Goal: Contribute content: Contribute content

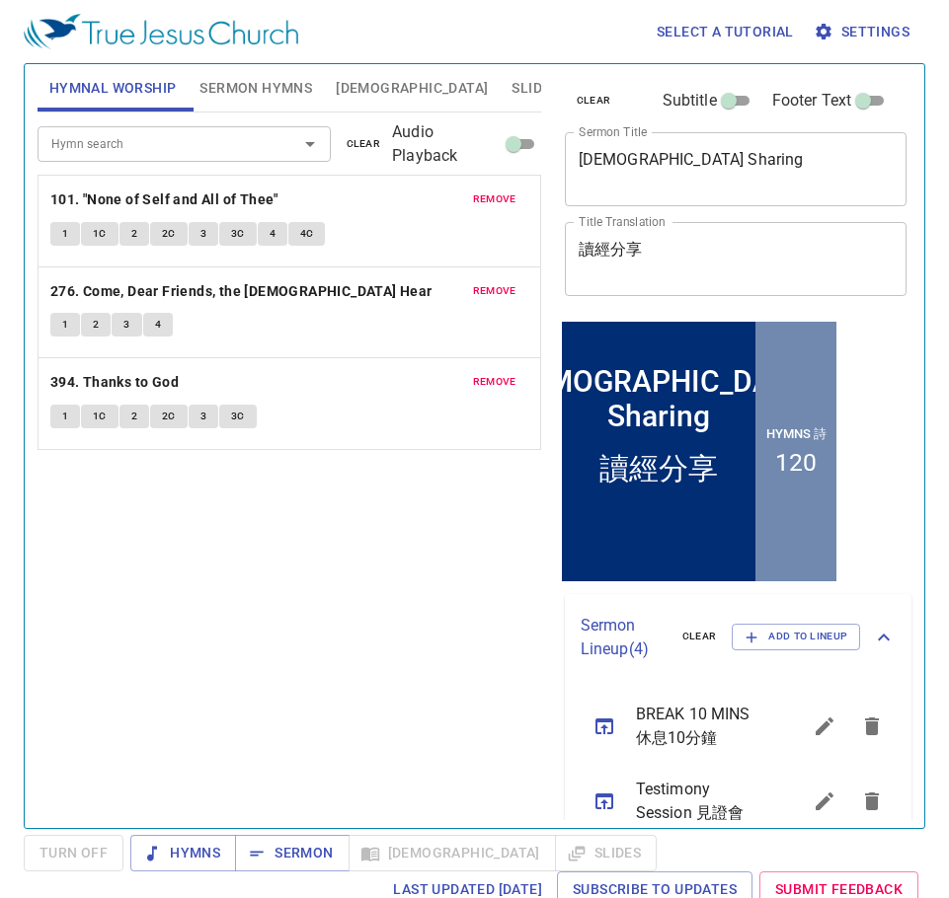
click at [499, 85] on button "Slides" at bounding box center [534, 87] width 70 height 47
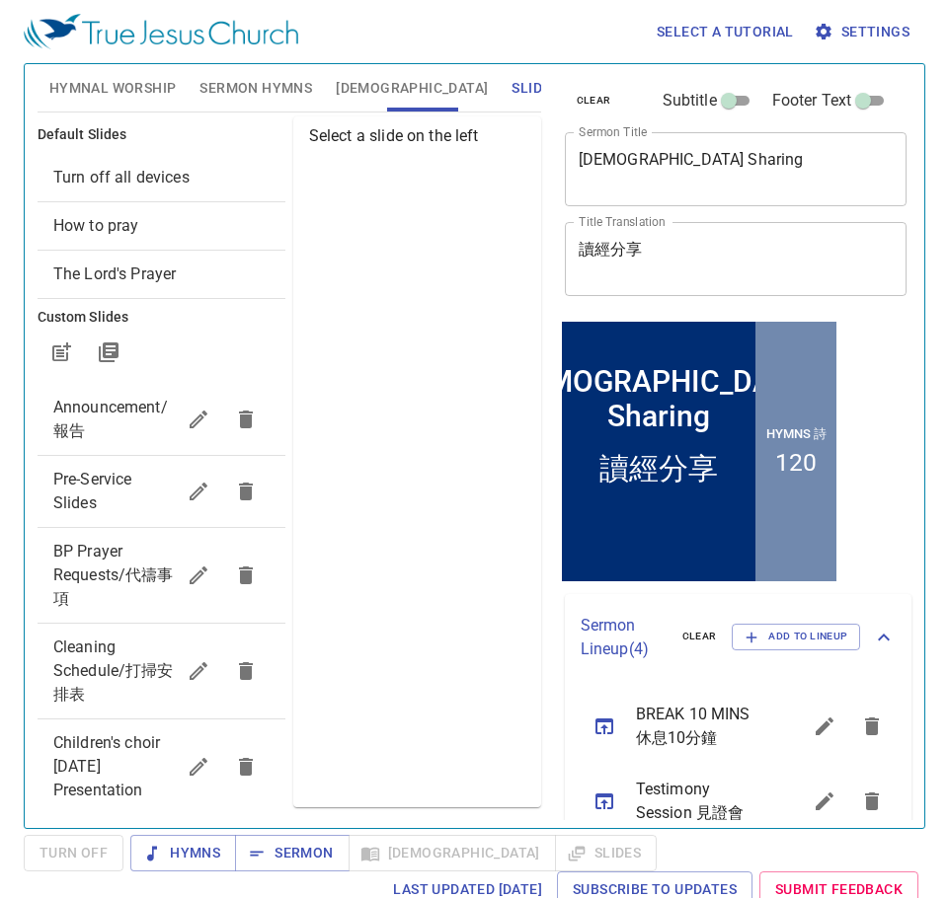
click at [91, 479] on span "Pre-Service Slides" at bounding box center [92, 491] width 79 height 42
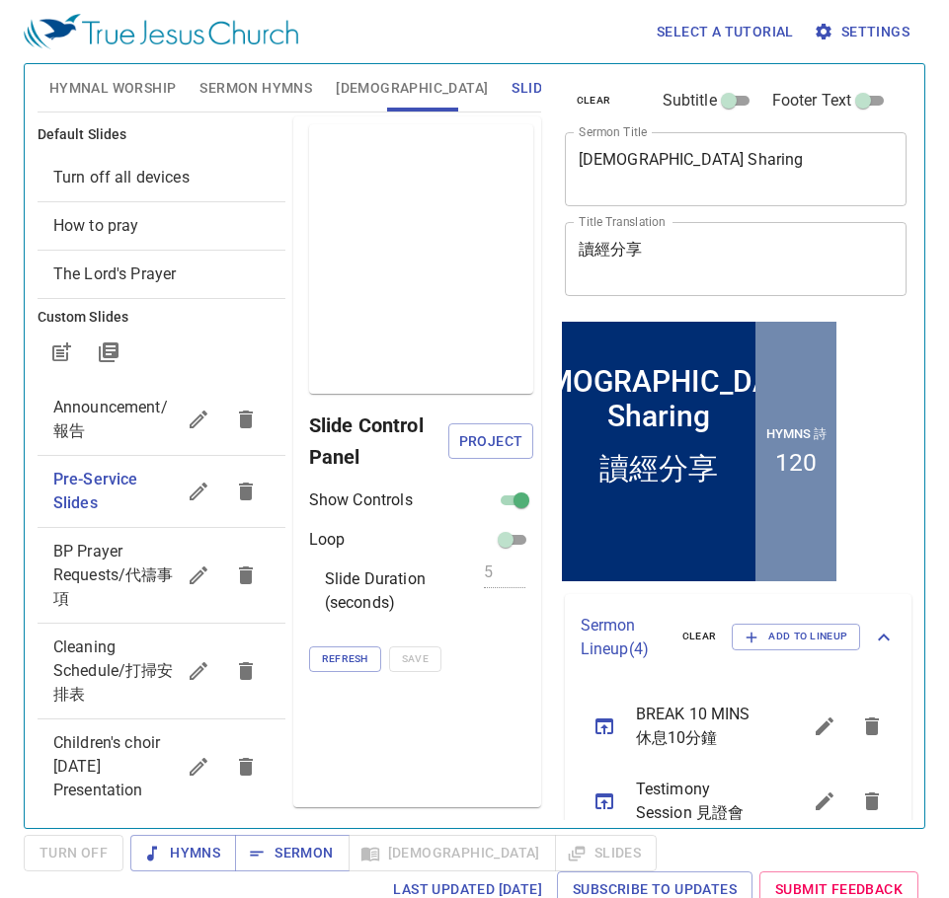
click at [483, 434] on span "Project" at bounding box center [490, 441] width 52 height 25
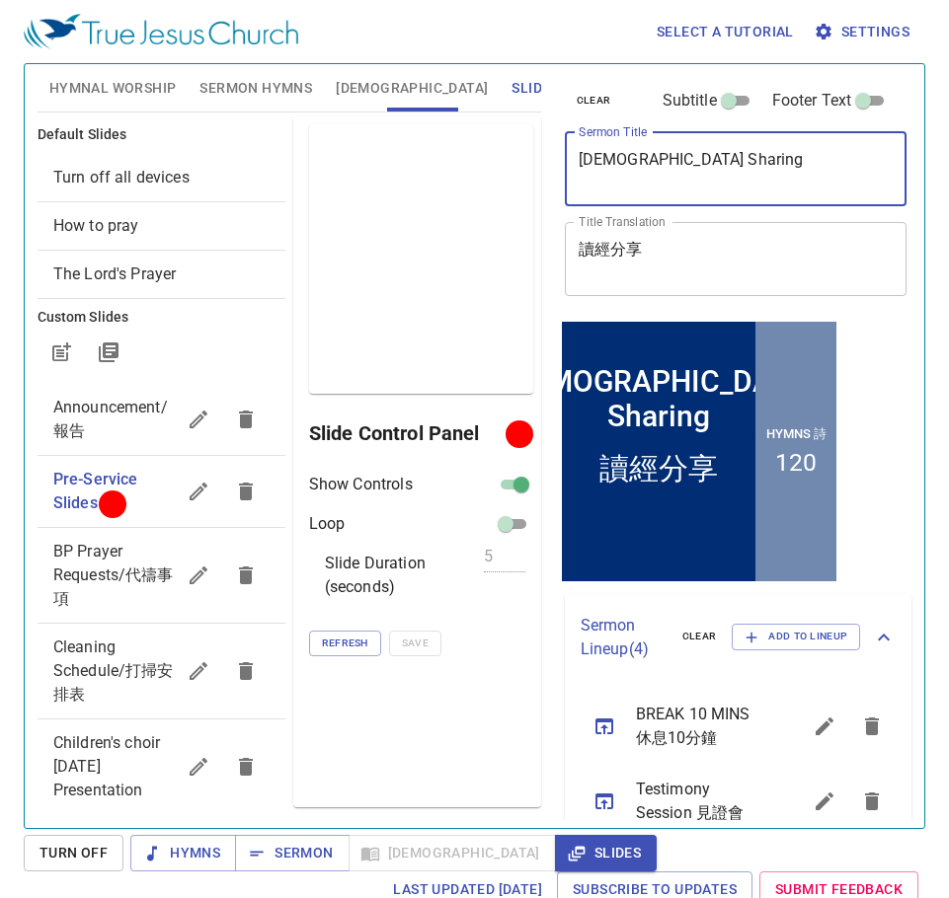
drag, startPoint x: 692, startPoint y: 166, endPoint x: 539, endPoint y: 160, distance: 153.1
click at [539, 160] on div "Hymnal Worship Sermon Hymns Bible Slides Hymn search Hymn search clear Audio Pl…" at bounding box center [474, 438] width 889 height 764
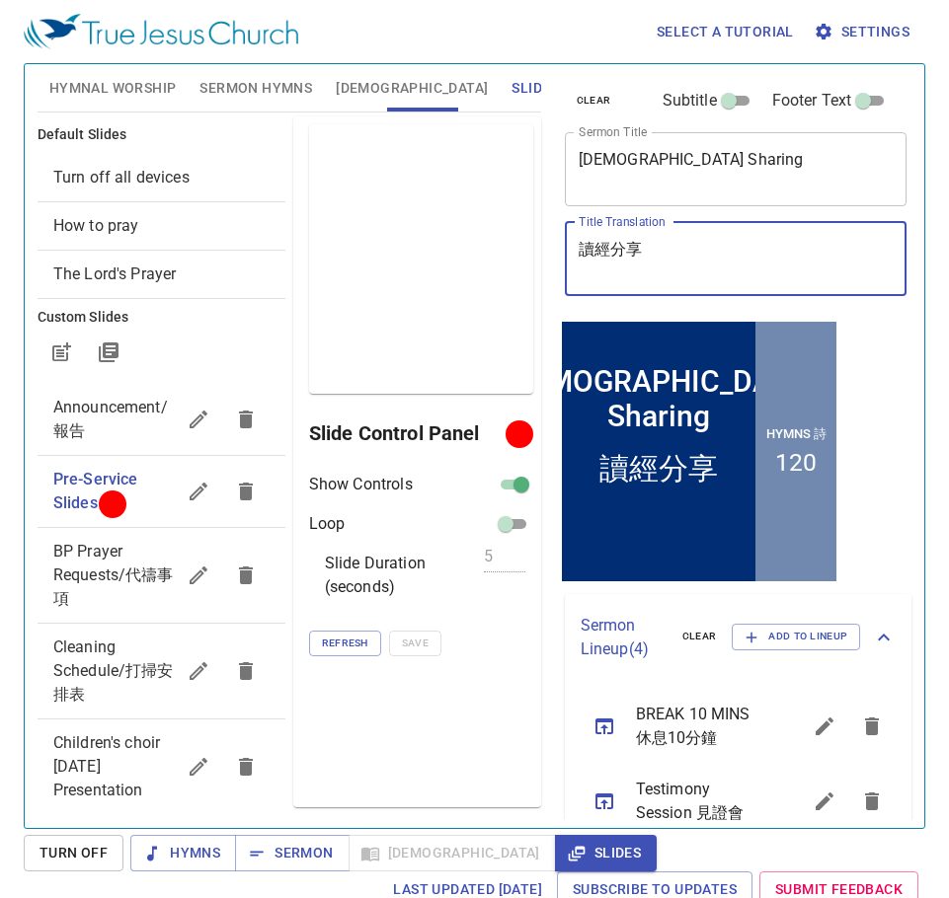
drag, startPoint x: 696, startPoint y: 255, endPoint x: 544, endPoint y: 237, distance: 153.0
click at [544, 237] on div "Hymnal Worship Sermon Hymns Bible Slides Hymn search Hymn search clear Audio Pl…" at bounding box center [474, 438] width 889 height 764
paste textarea "失而復得"
type textarea "失而復得"
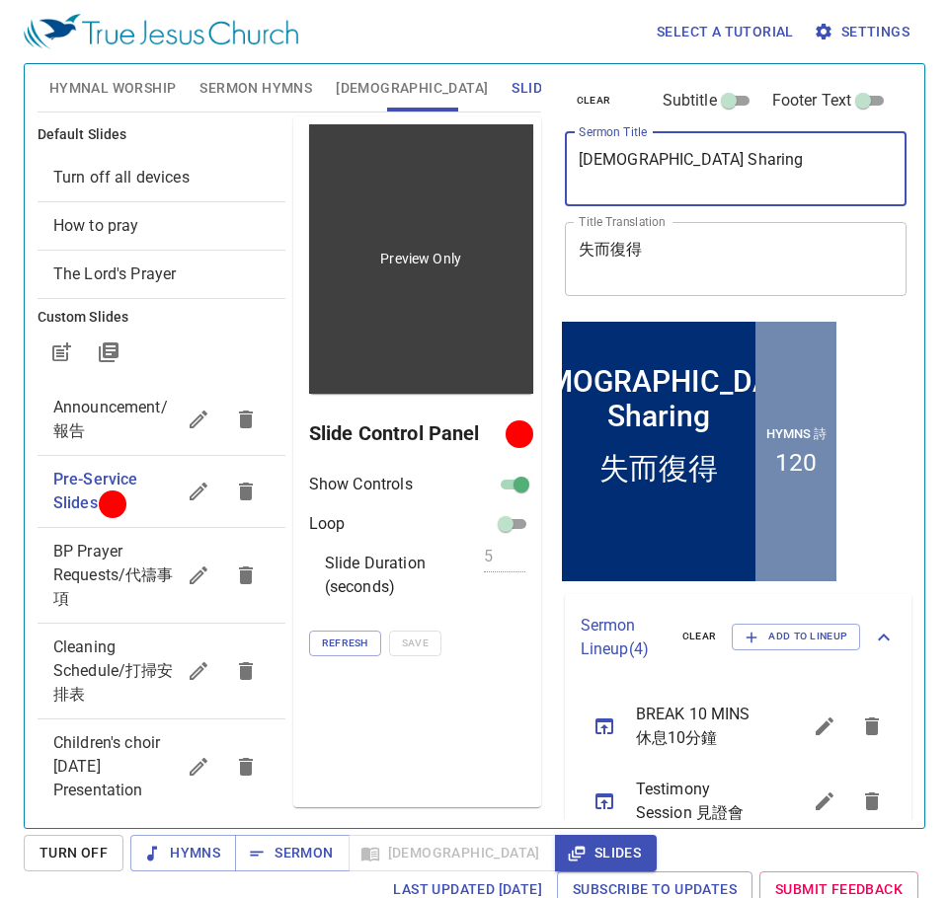
drag, startPoint x: 701, startPoint y: 160, endPoint x: 524, endPoint y: 137, distance: 178.1
click at [519, 137] on div "Hymnal Worship Sermon Hymns Bible Slides Hymn search Hymn search clear Audio Pl…" at bounding box center [474, 438] width 889 height 764
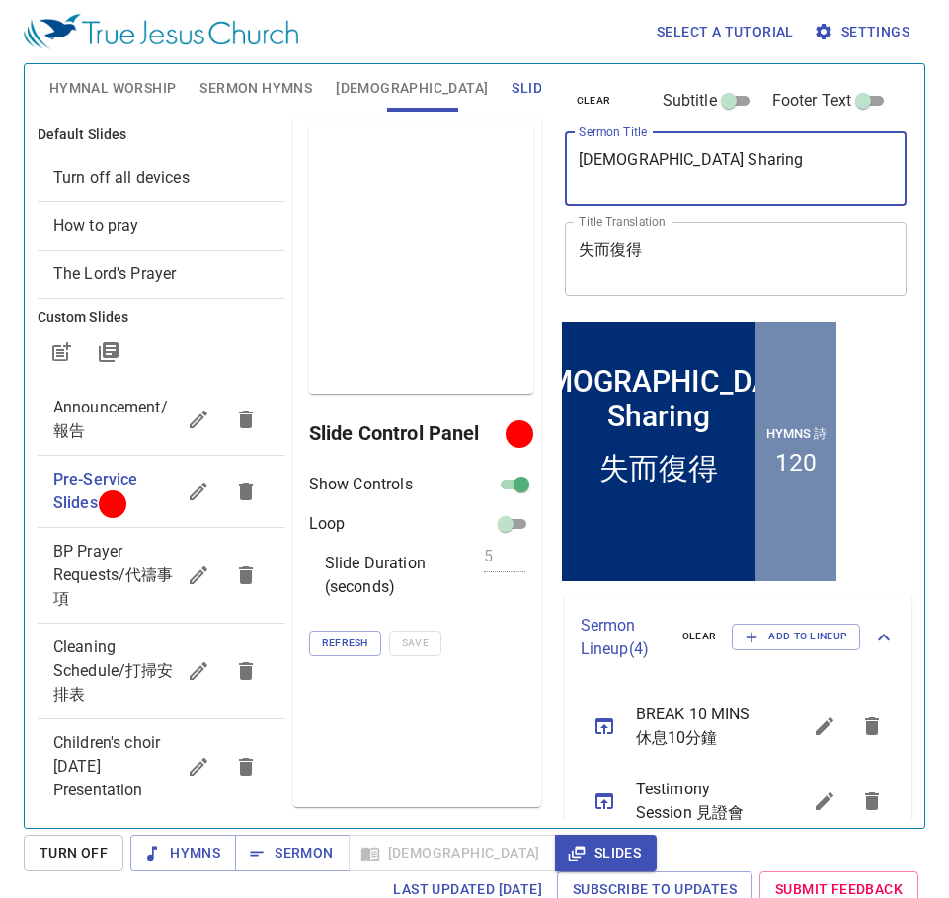
paste textarea "once lost, now found."
type textarea "Once Lost, Now Found"
click at [221, 83] on span "Sermon Hymns" at bounding box center [255, 88] width 113 height 25
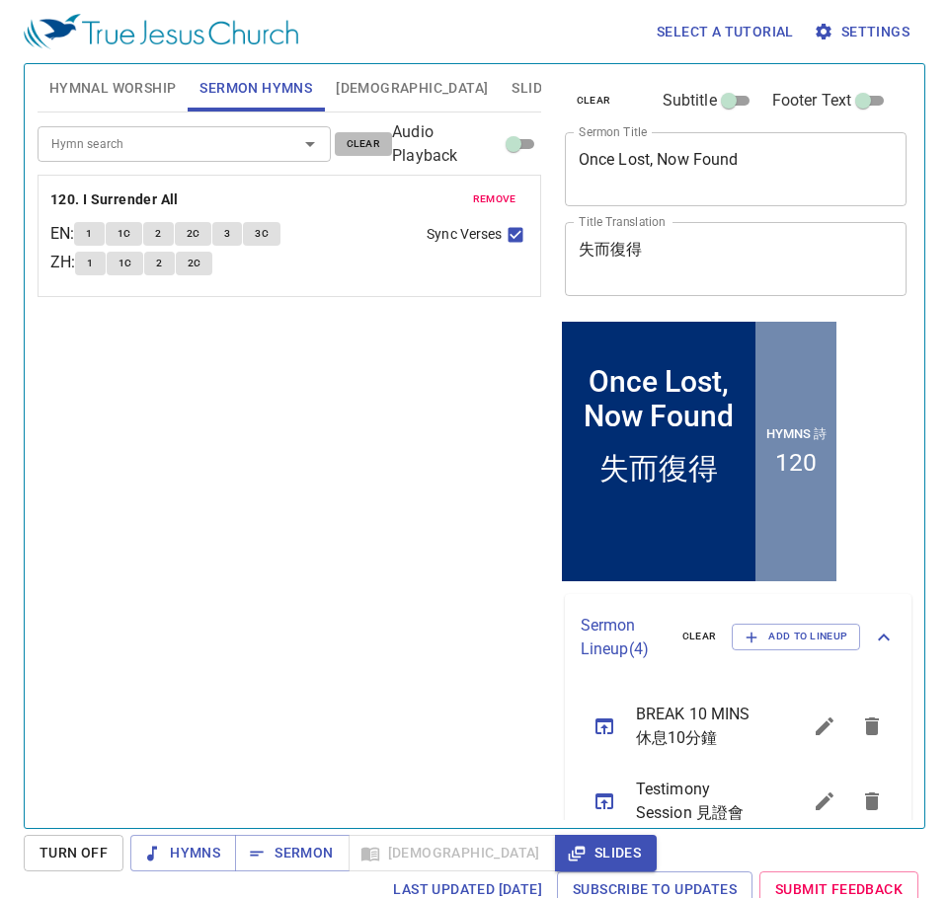
click at [364, 151] on span "clear" at bounding box center [363, 144] width 35 height 18
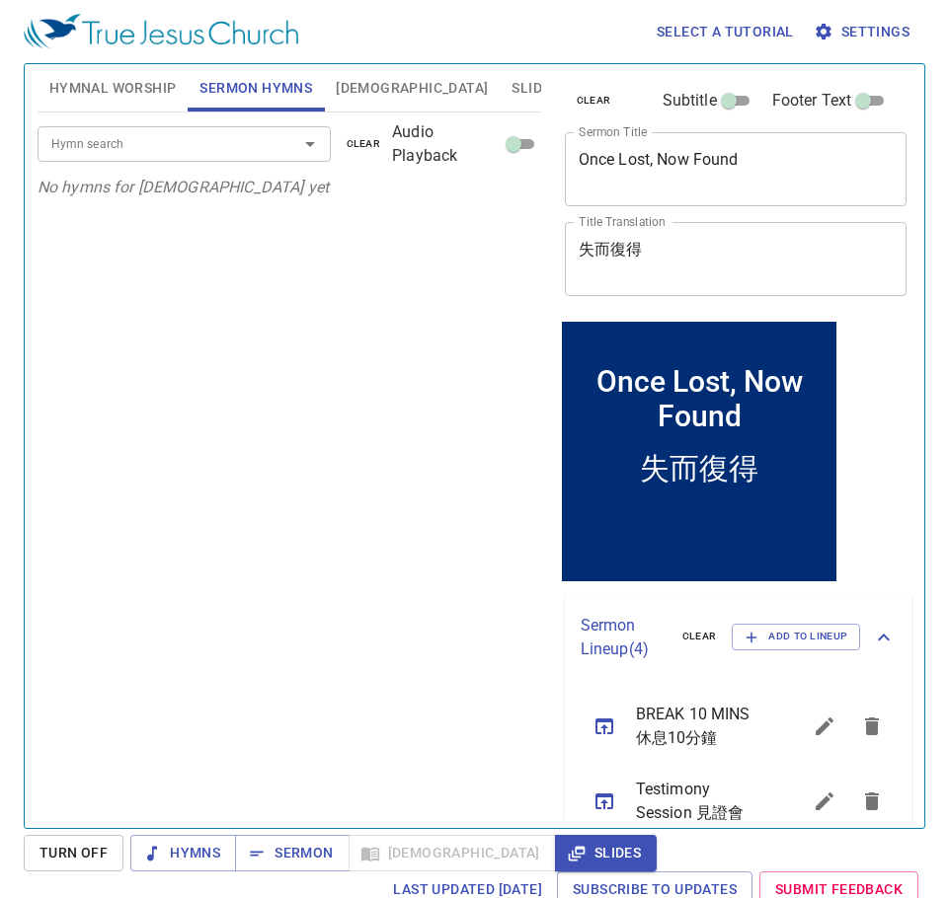
click at [220, 149] on input "Hymn search" at bounding box center [154, 143] width 223 height 23
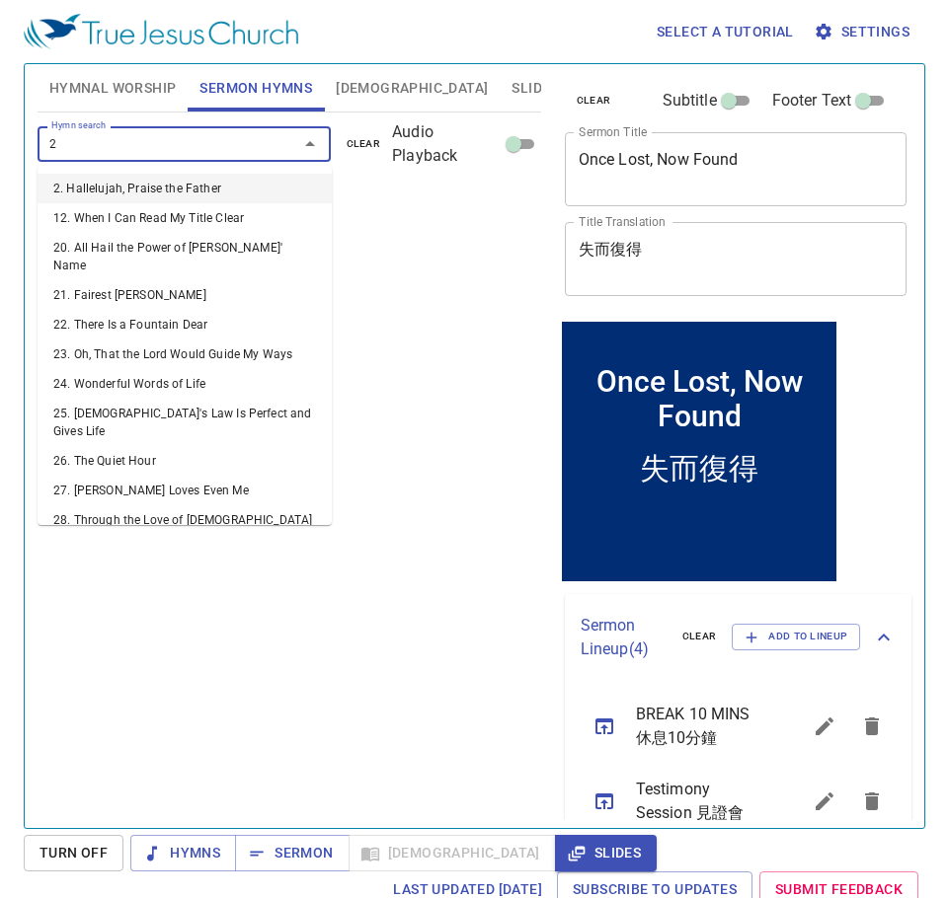
type input "29"
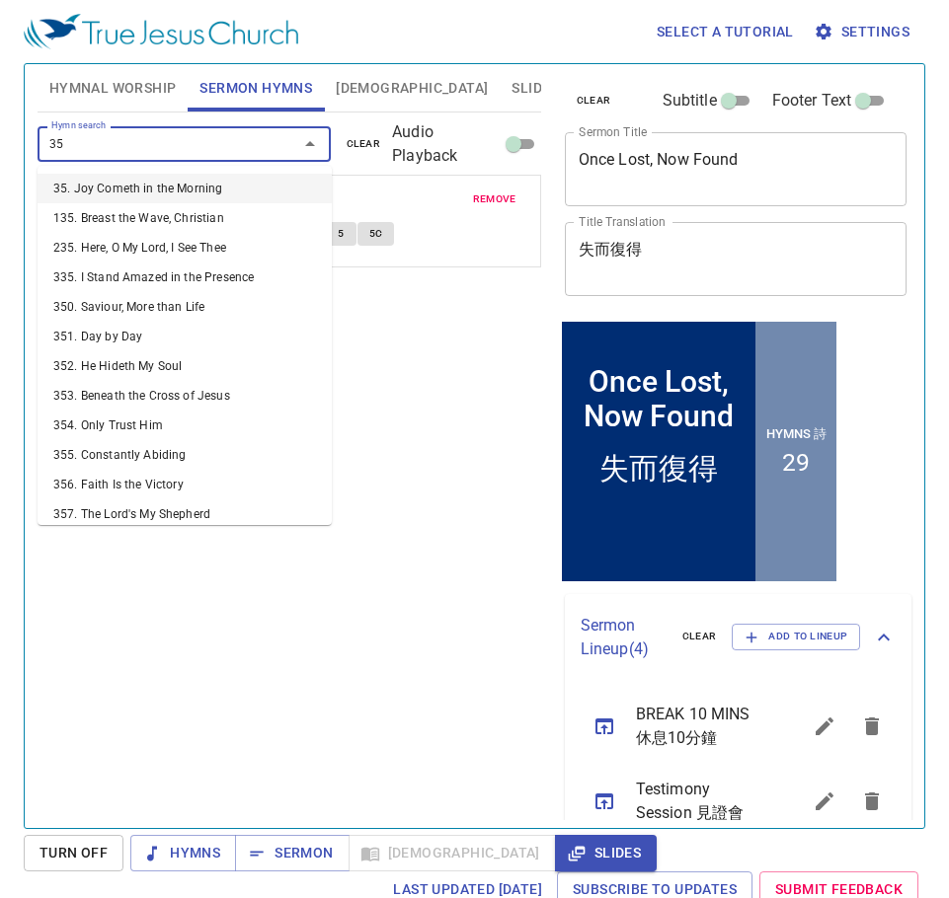
type input "358"
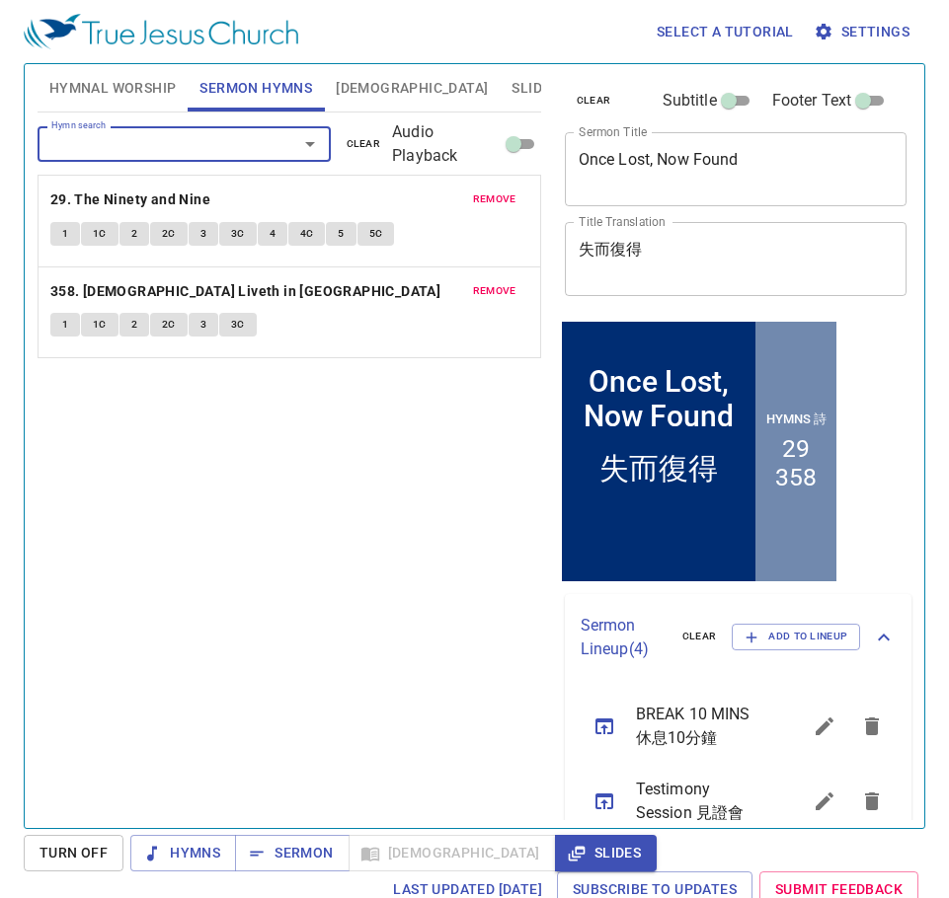
click at [118, 78] on span "Hymnal Worship" at bounding box center [112, 88] width 127 height 25
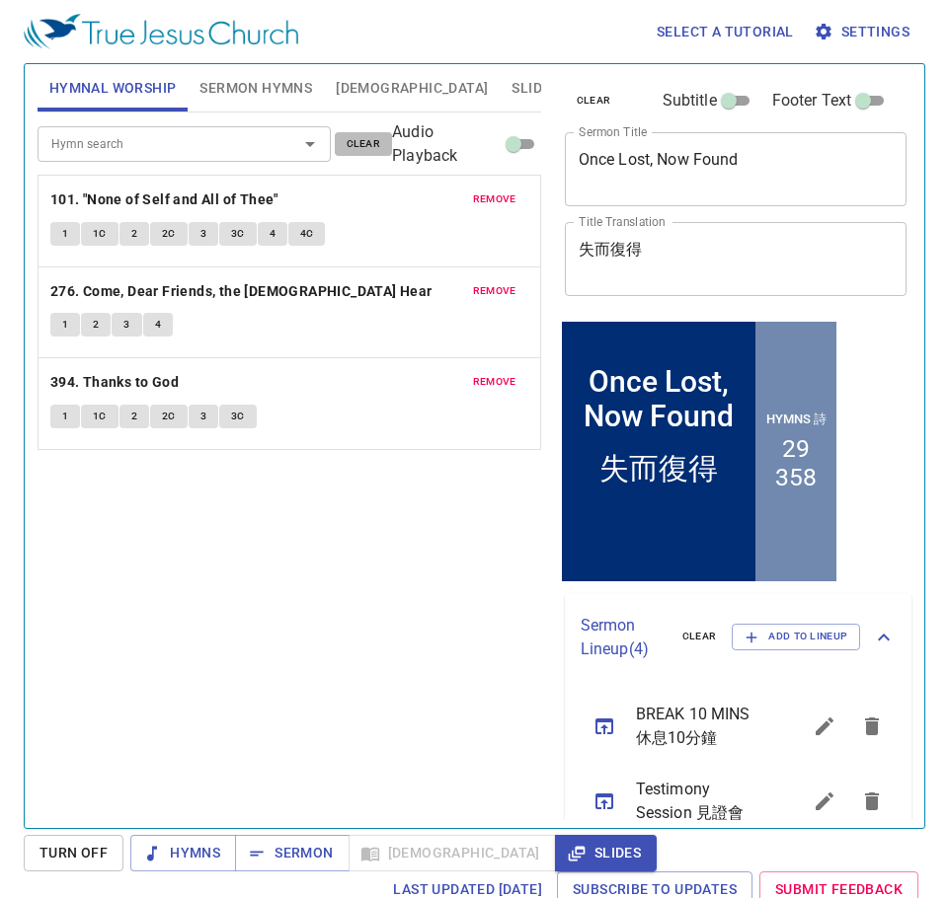
click at [359, 147] on span "clear" at bounding box center [363, 144] width 35 height 18
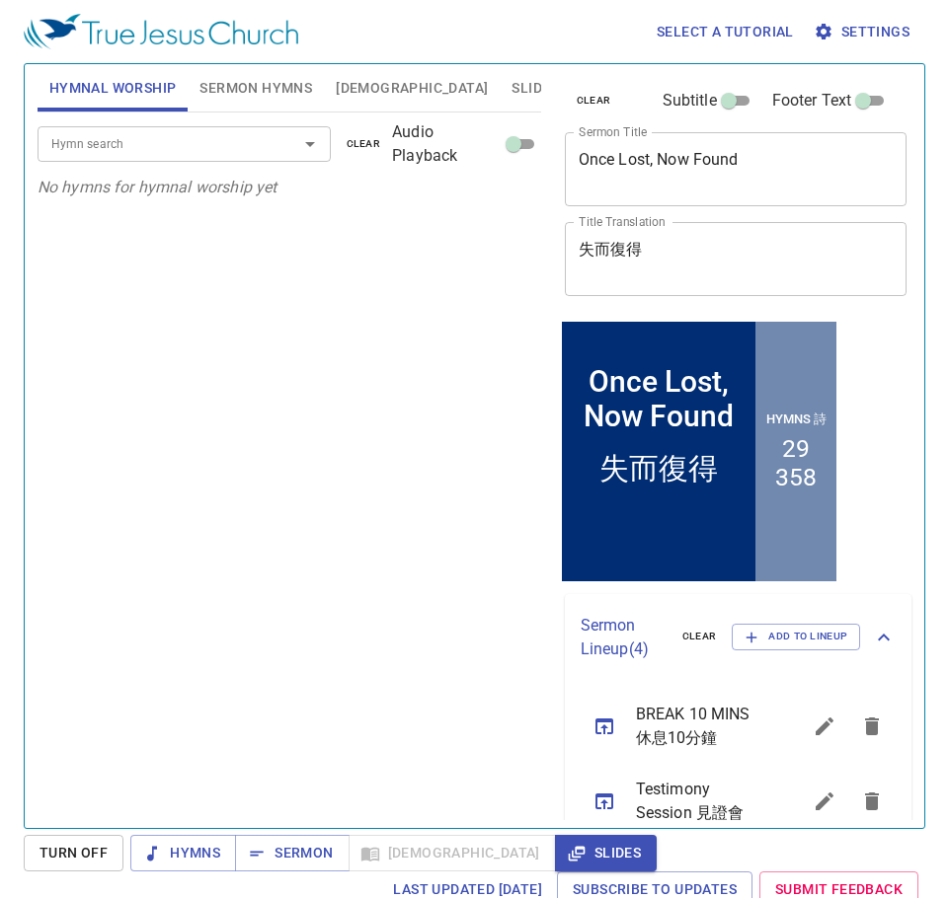
click at [183, 149] on input "Hymn search" at bounding box center [154, 143] width 223 height 23
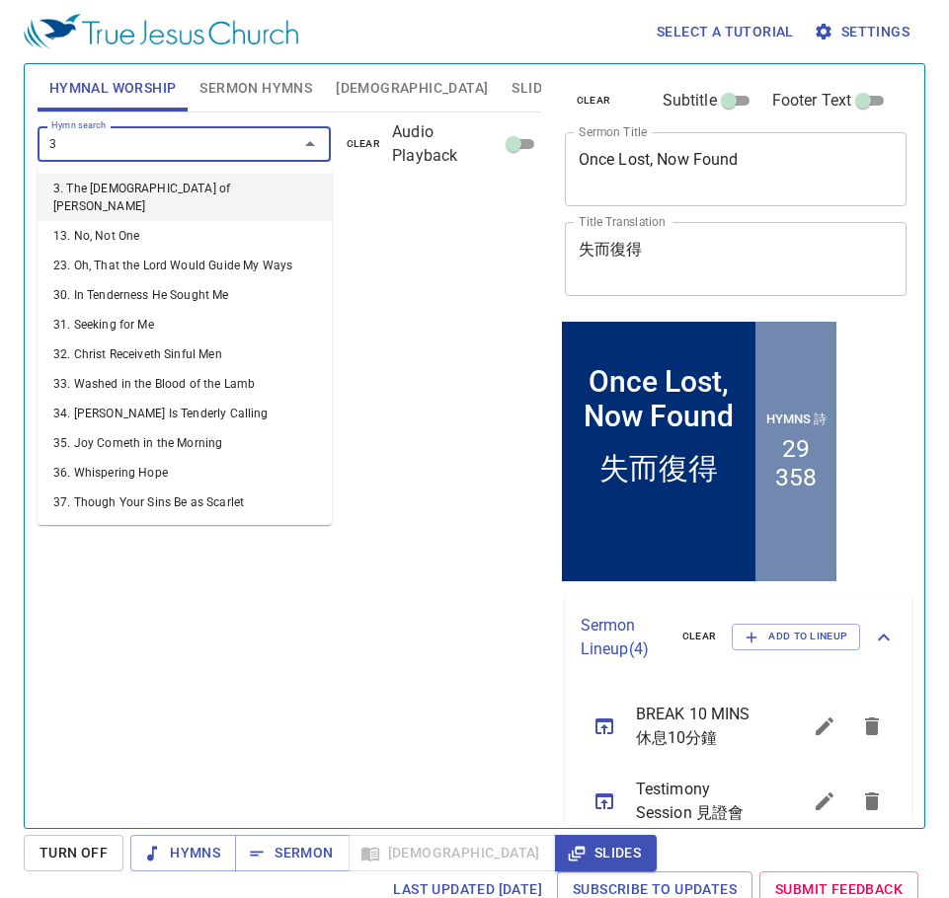
type input "31"
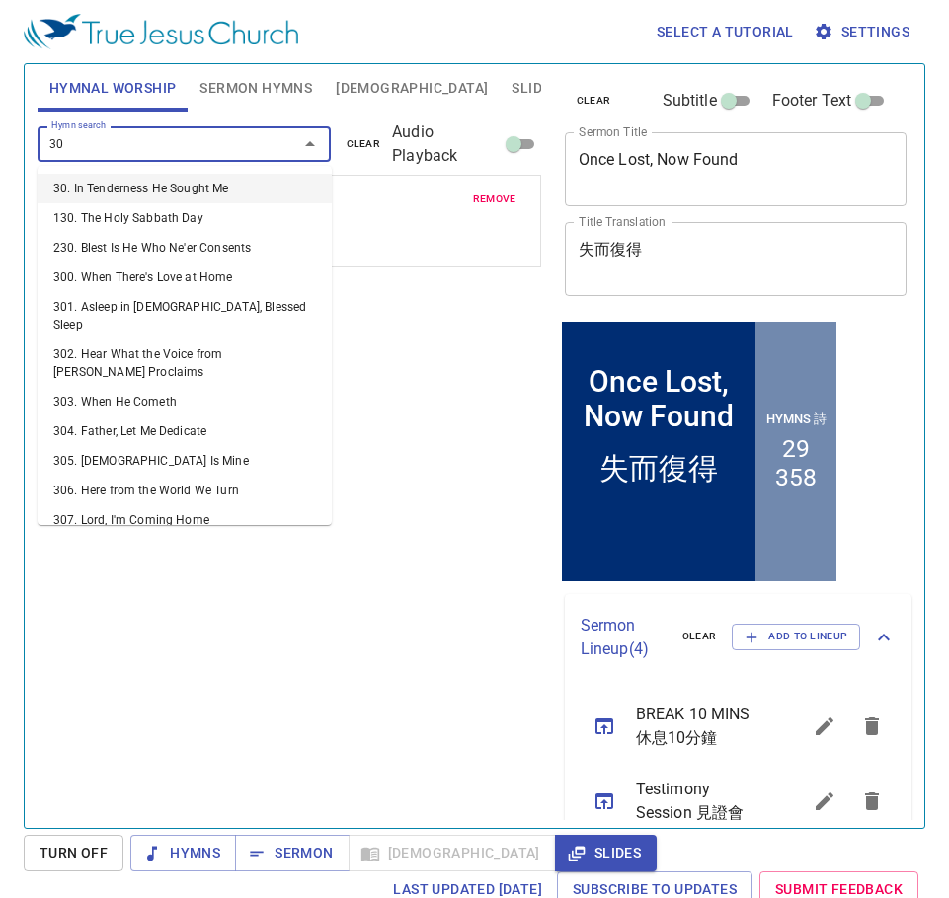
type input "307"
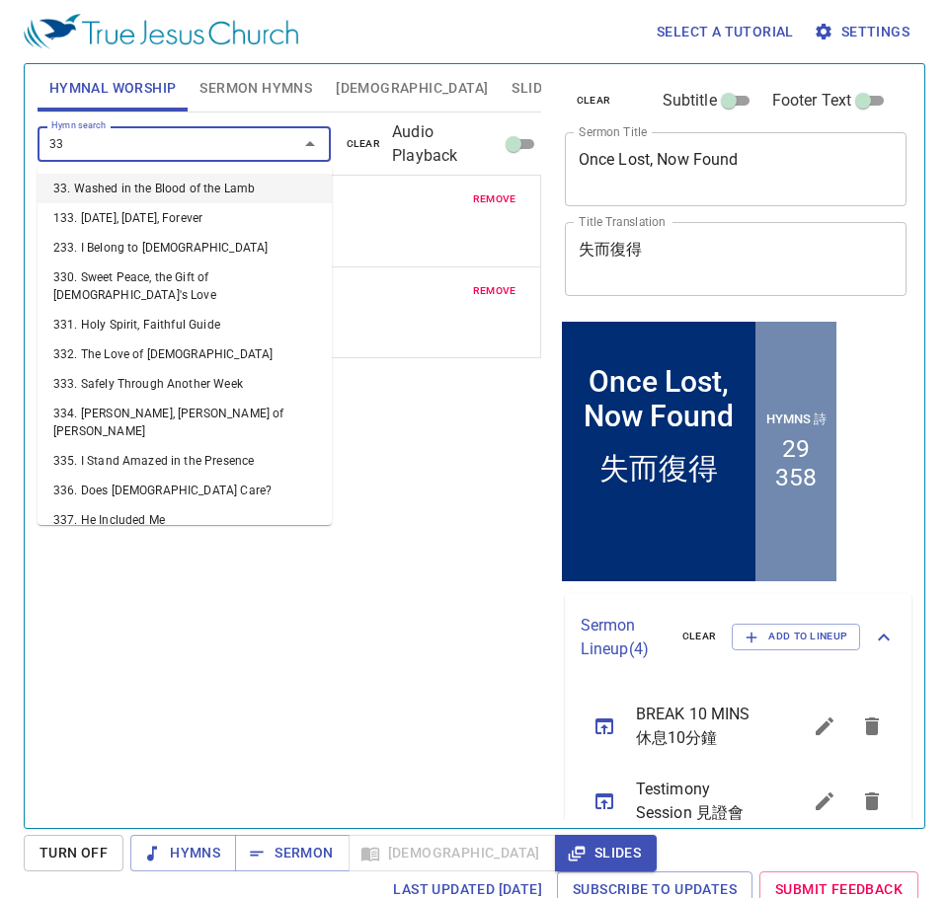
type input "338"
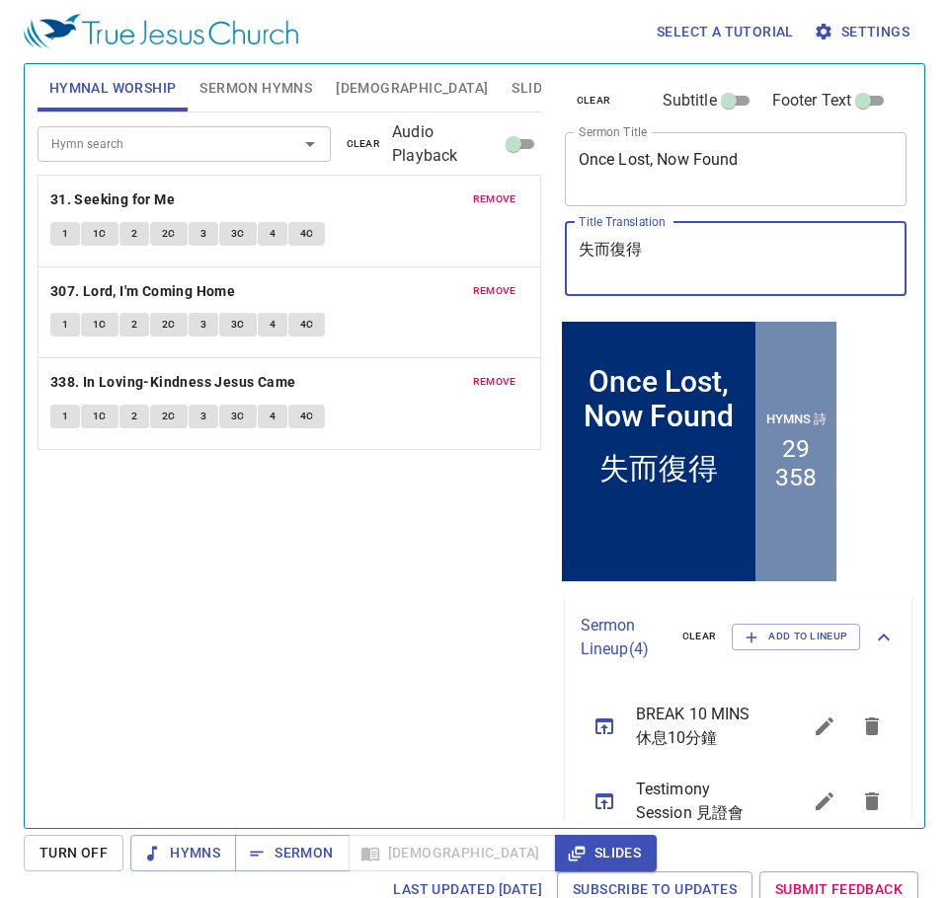
drag, startPoint x: 747, startPoint y: 259, endPoint x: 488, endPoint y: 217, distance: 262.9
click at [488, 217] on div "Hymnal Worship Sermon Hymns Bible Slides Hymn search Hymn search clear Audio Pl…" at bounding box center [474, 438] width 889 height 764
drag, startPoint x: 379, startPoint y: 568, endPoint x: 394, endPoint y: 567, distance: 14.8
click at [378, 566] on div "Hymn search Hymn search clear Audio Playback remove 31. Seeking for Me 1 1C 2 2…" at bounding box center [289, 462] width 503 height 699
click at [443, 643] on div "Hymn search Hymn search clear Audio Playback remove 31. Seeking for Me 1 1C 2 2…" at bounding box center [289, 462] width 503 height 699
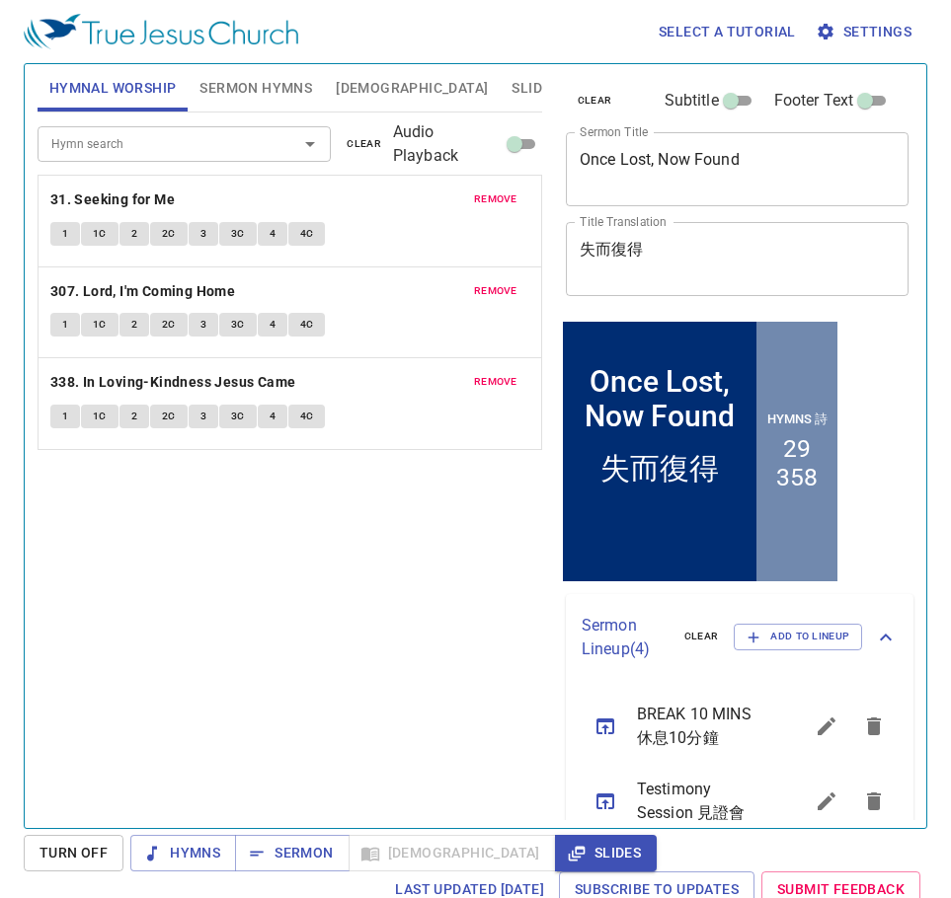
click at [312, 571] on div "Hymn search Hymn search clear Audio Playback remove 31. Seeking for Me 1 1C 2 2…" at bounding box center [290, 462] width 504 height 699
click at [406, 582] on div "Hymn search Hymn search clear Audio Playback remove 31. Seeking for Me 1 1C 2 2…" at bounding box center [290, 462] width 504 height 699
click at [280, 574] on div "Hymn search Hymn search clear Audio Playback remove 31. Seeking for Me 1 1C 2 2…" at bounding box center [290, 462] width 504 height 699
click at [265, 547] on div "Hymn search Hymn search clear Audio Playback remove 31. Seeking for Me 1 1C 2 2…" at bounding box center [290, 462] width 504 height 699
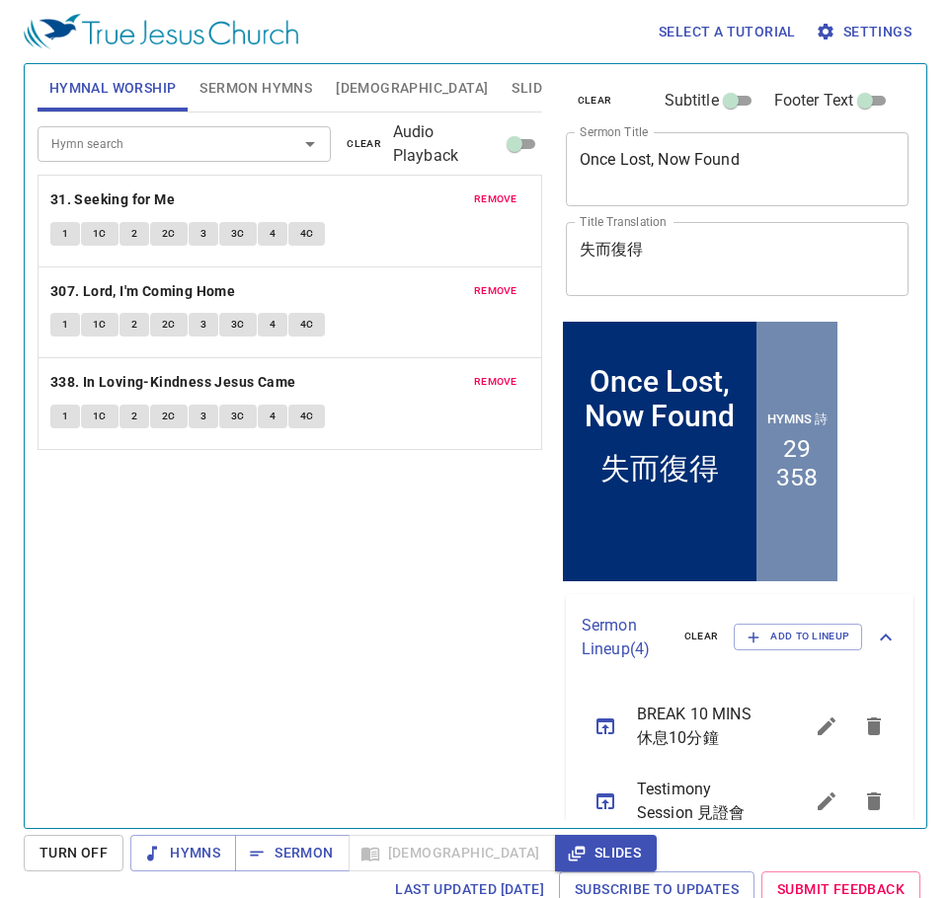
click at [265, 547] on div "Hymn search Hymn search clear Audio Playback remove 31. Seeking for Me 1 1C 2 2…" at bounding box center [290, 462] width 504 height 699
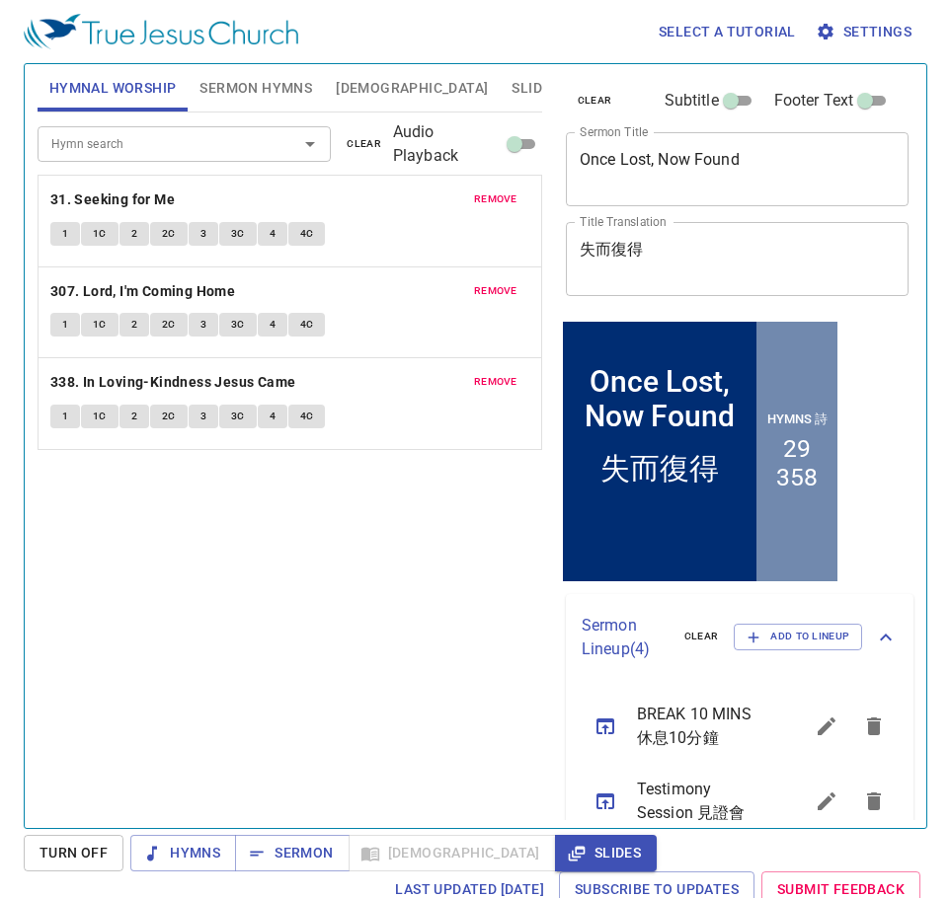
click at [265, 547] on div "Hymn search Hymn search clear Audio Playback remove 31. Seeking for Me 1 1C 2 2…" at bounding box center [290, 462] width 504 height 699
click at [243, 706] on div "Hymn search Hymn search clear Audio Playback remove 31. Seeking for Me 1 1C 2 2…" at bounding box center [290, 462] width 504 height 699
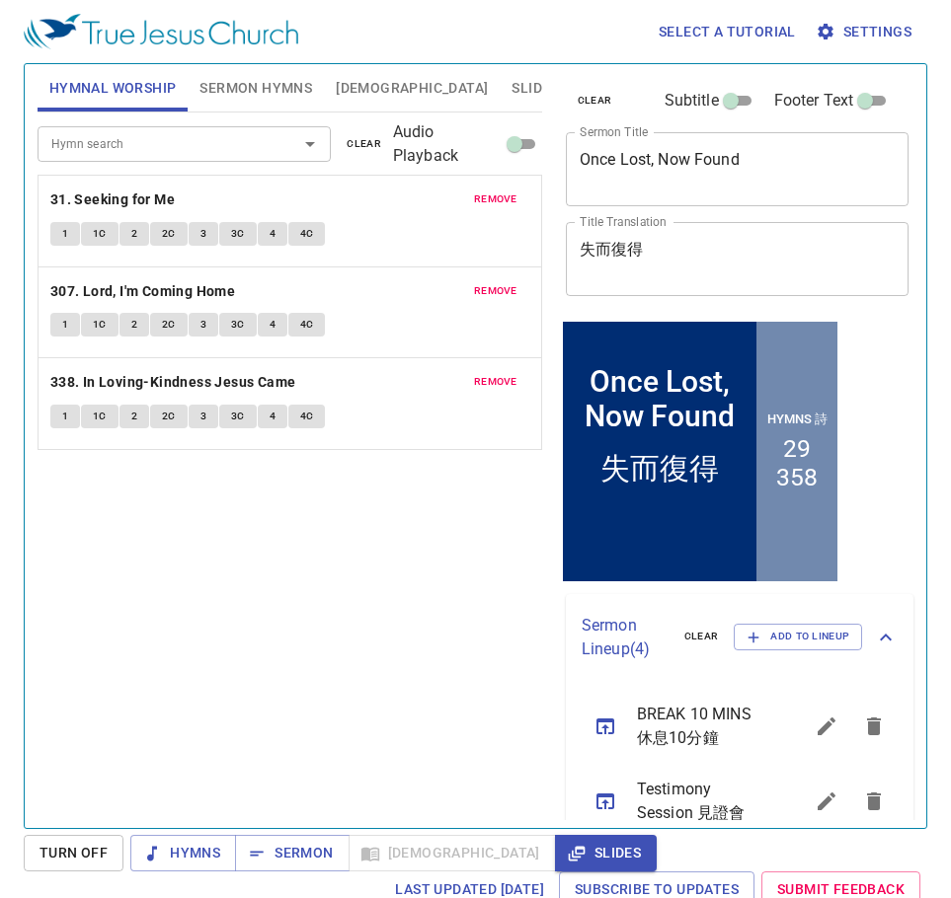
drag, startPoint x: 324, startPoint y: 553, endPoint x: 313, endPoint y: 553, distance: 10.9
click at [323, 552] on div "Hymn search Hymn search clear Audio Playback remove 31. Seeking for Me 1 1C 2 2…" at bounding box center [290, 462] width 504 height 699
drag, startPoint x: 267, startPoint y: 563, endPoint x: 285, endPoint y: 560, distance: 19.0
click at [272, 561] on div "Hymn search Hymn search clear Audio Playback remove 31. Seeking for Me 1 1C 2 2…" at bounding box center [290, 462] width 504 height 699
click at [510, 38] on div "Select a tutorial Settings" at bounding box center [471, 31] width 895 height 63
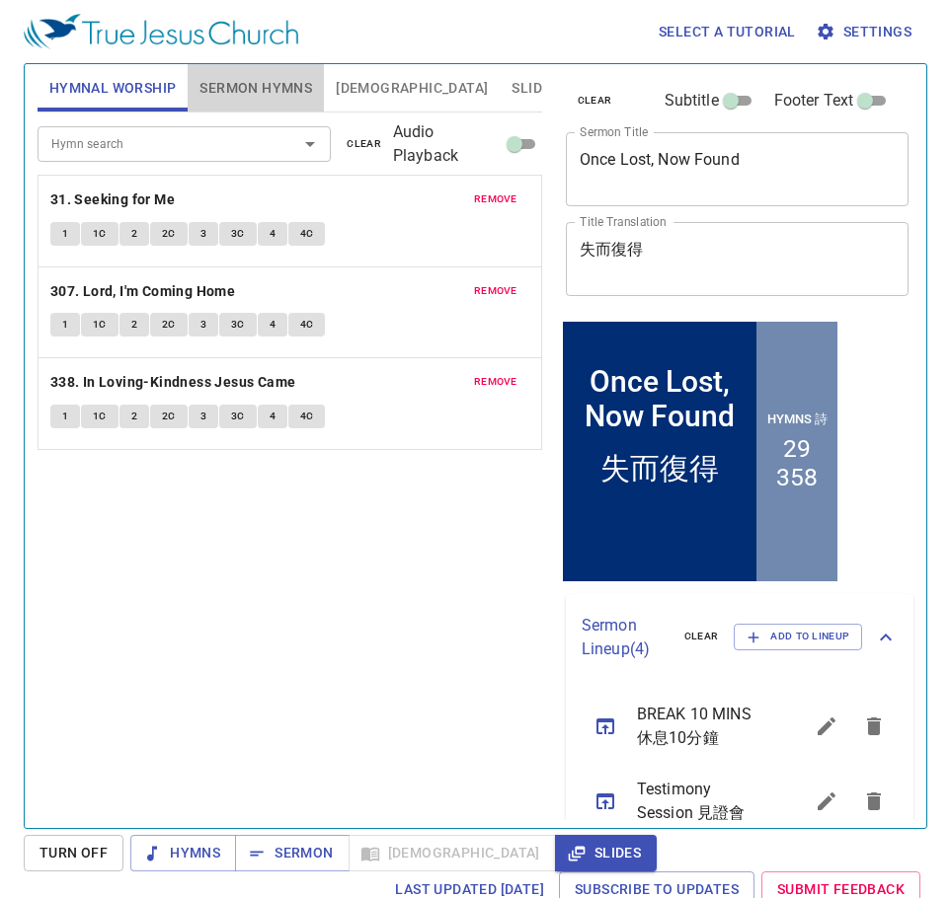
click at [285, 94] on span "Sermon Hymns" at bounding box center [255, 88] width 113 height 25
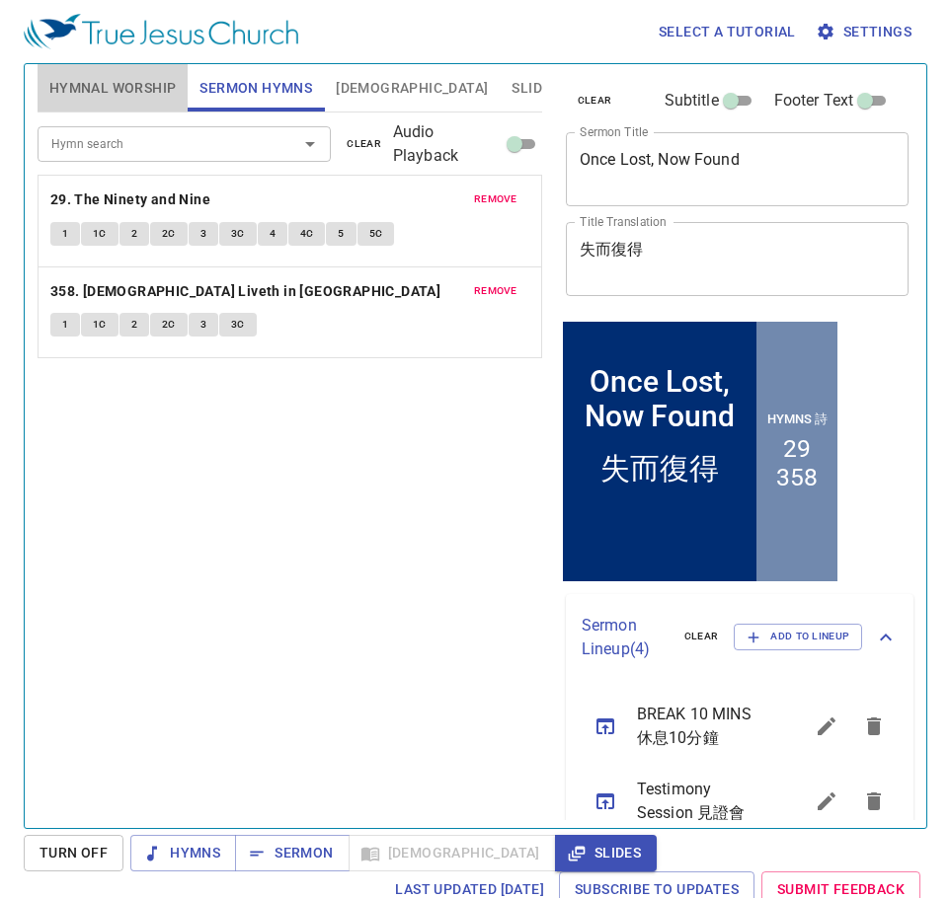
click at [145, 93] on span "Hymnal Worship" at bounding box center [112, 88] width 127 height 25
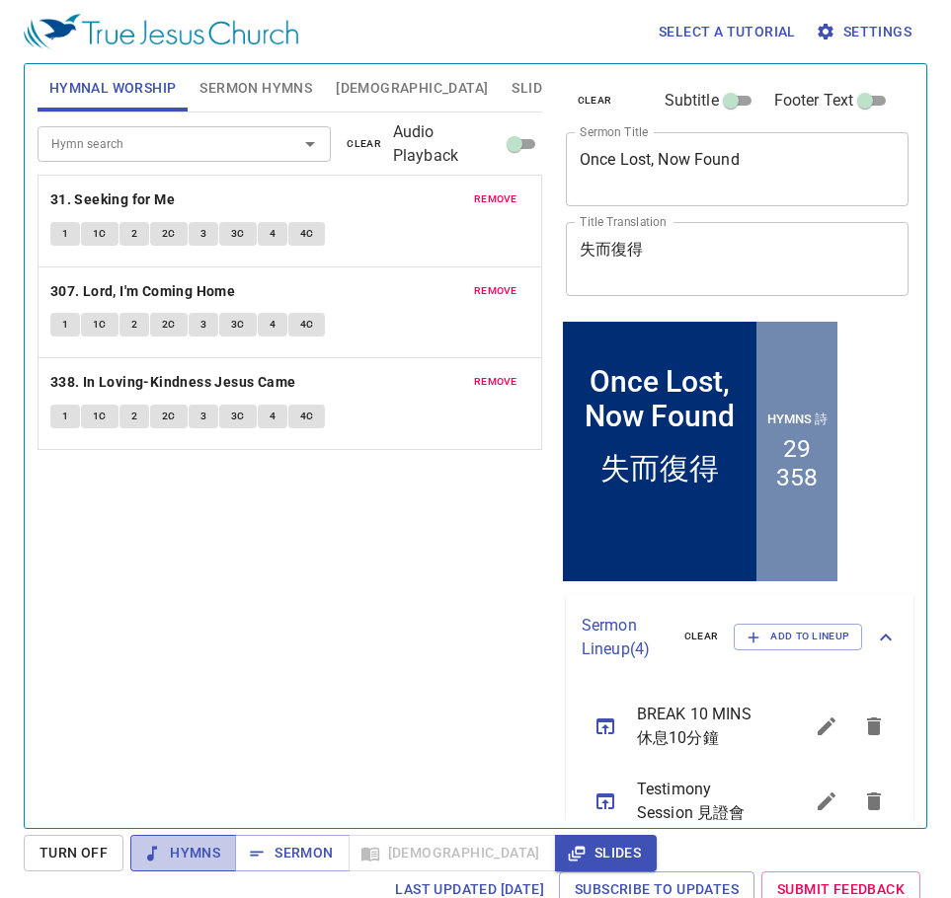
click at [177, 845] on span "Hymns" at bounding box center [183, 853] width 74 height 25
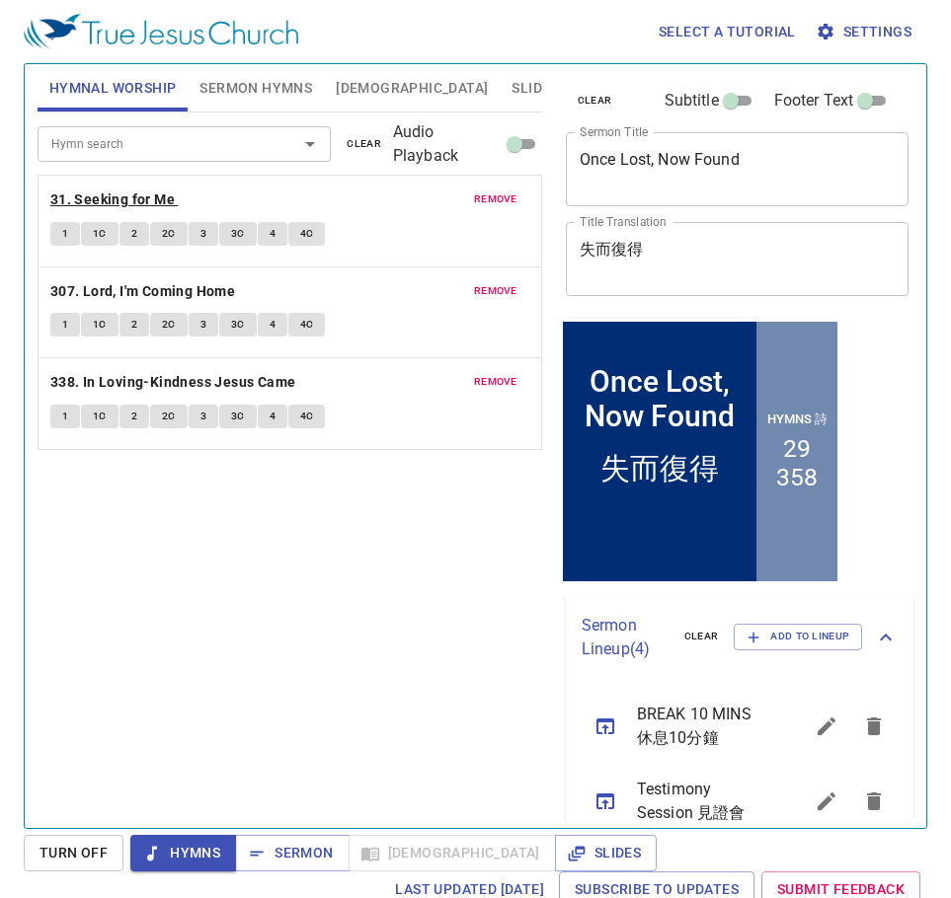
click at [170, 190] on b "31. Seeking for Me" at bounding box center [112, 200] width 124 height 25
click at [67, 228] on span "1" at bounding box center [65, 234] width 6 height 18
click at [98, 237] on span "1C" at bounding box center [100, 234] width 14 height 18
click at [135, 233] on span "2" at bounding box center [134, 234] width 6 height 18
click at [160, 232] on button "2C" at bounding box center [169, 234] width 38 height 24
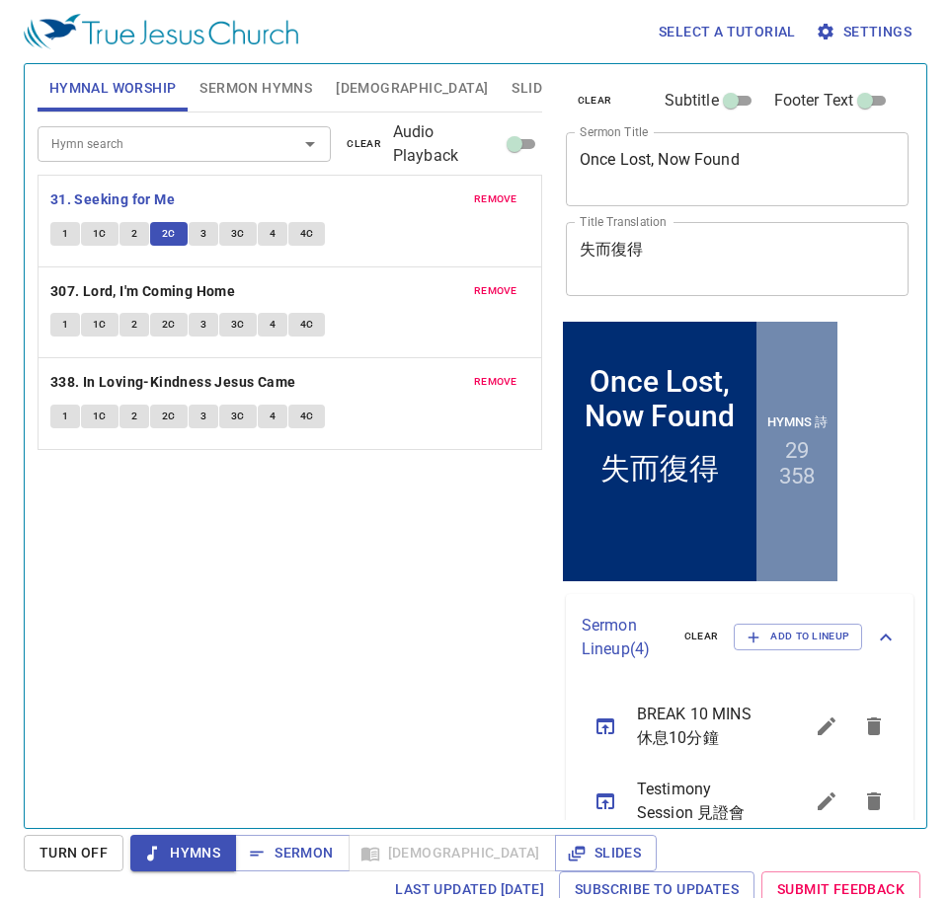
click at [202, 232] on span "3" at bounding box center [203, 234] width 6 height 18
click at [233, 228] on span "3C" at bounding box center [238, 234] width 14 height 18
click at [261, 232] on button "4" at bounding box center [273, 234] width 30 height 24
click at [305, 235] on span "4C" at bounding box center [307, 234] width 14 height 18
click at [198, 286] on b "307. Lord, I'm Coming Home" at bounding box center [142, 291] width 185 height 25
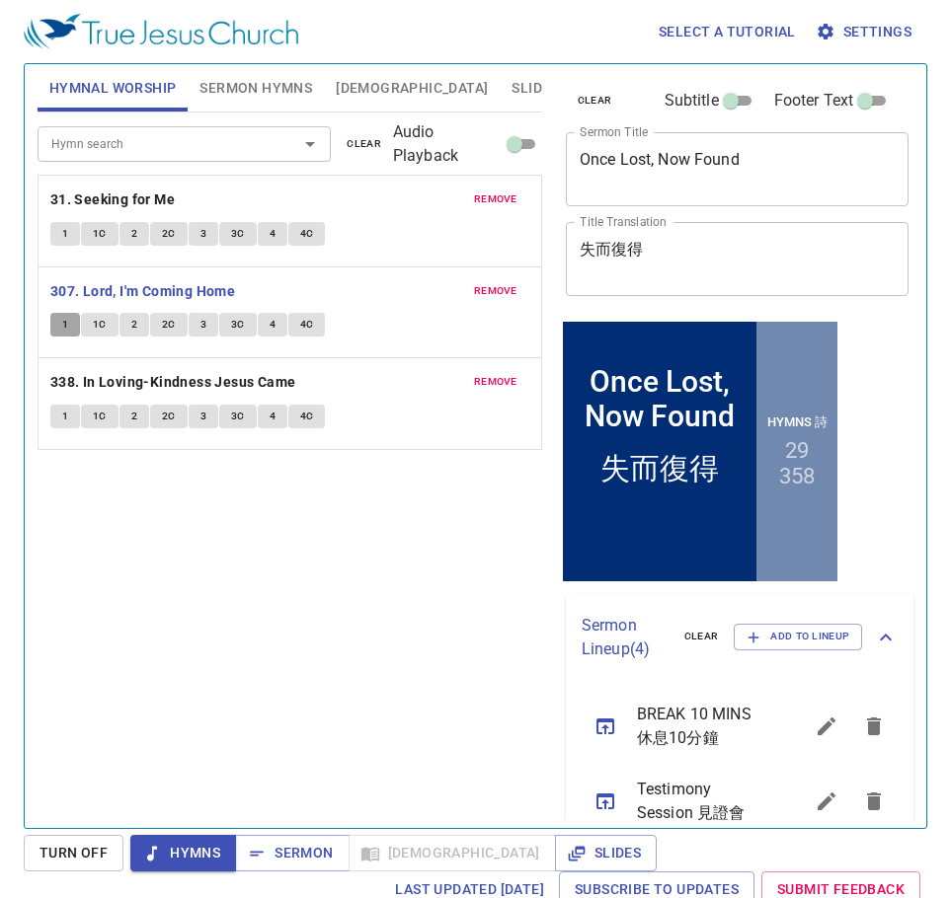
click at [63, 326] on span "1" at bounding box center [65, 325] width 6 height 18
click at [101, 320] on span "1C" at bounding box center [100, 325] width 14 height 18
click at [133, 325] on span "2" at bounding box center [134, 325] width 6 height 18
click at [169, 315] on button "2C" at bounding box center [169, 325] width 38 height 24
click at [201, 323] on span "3" at bounding box center [203, 325] width 6 height 18
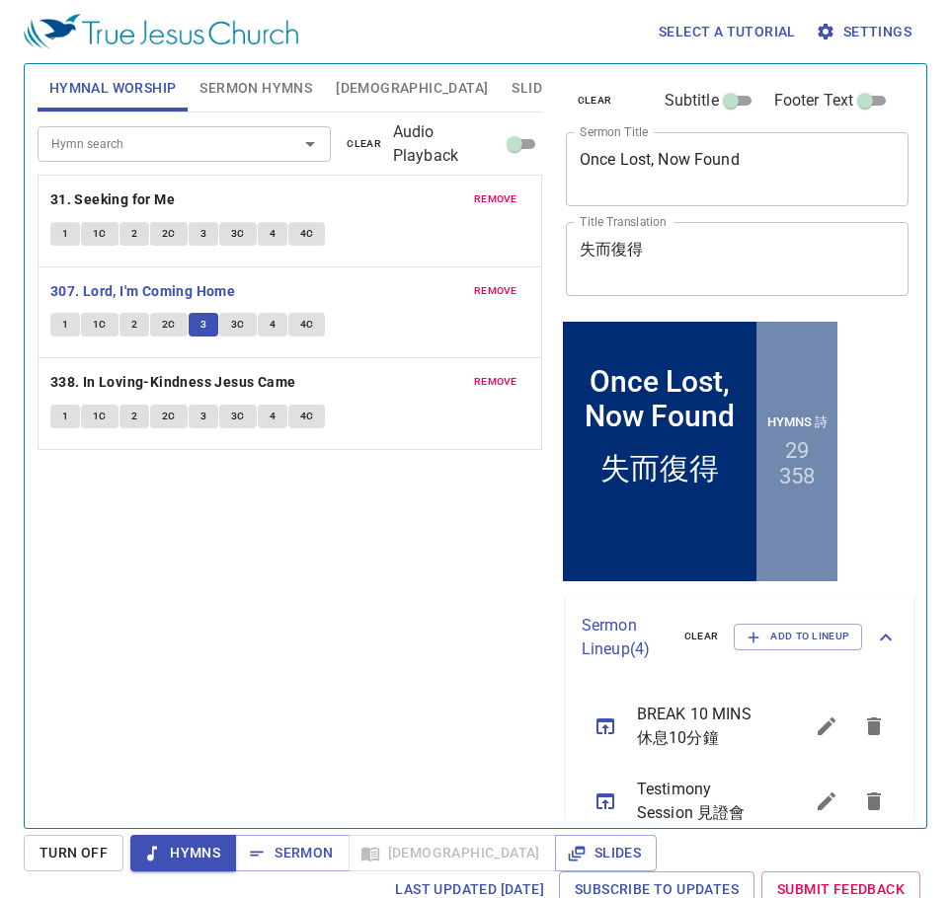
click at [225, 310] on div "remove 307. Lord, I'm Coming Home 1 1C 2 2C 3 3C 4 4C" at bounding box center [289, 312] width 502 height 91
click at [233, 316] on button "3C" at bounding box center [238, 325] width 38 height 24
click at [270, 327] on span "4" at bounding box center [272, 325] width 6 height 18
click at [306, 324] on span "4C" at bounding box center [307, 325] width 14 height 18
click at [165, 384] on b "338. In Loving-Kindness Jesus Came" at bounding box center [173, 382] width 246 height 25
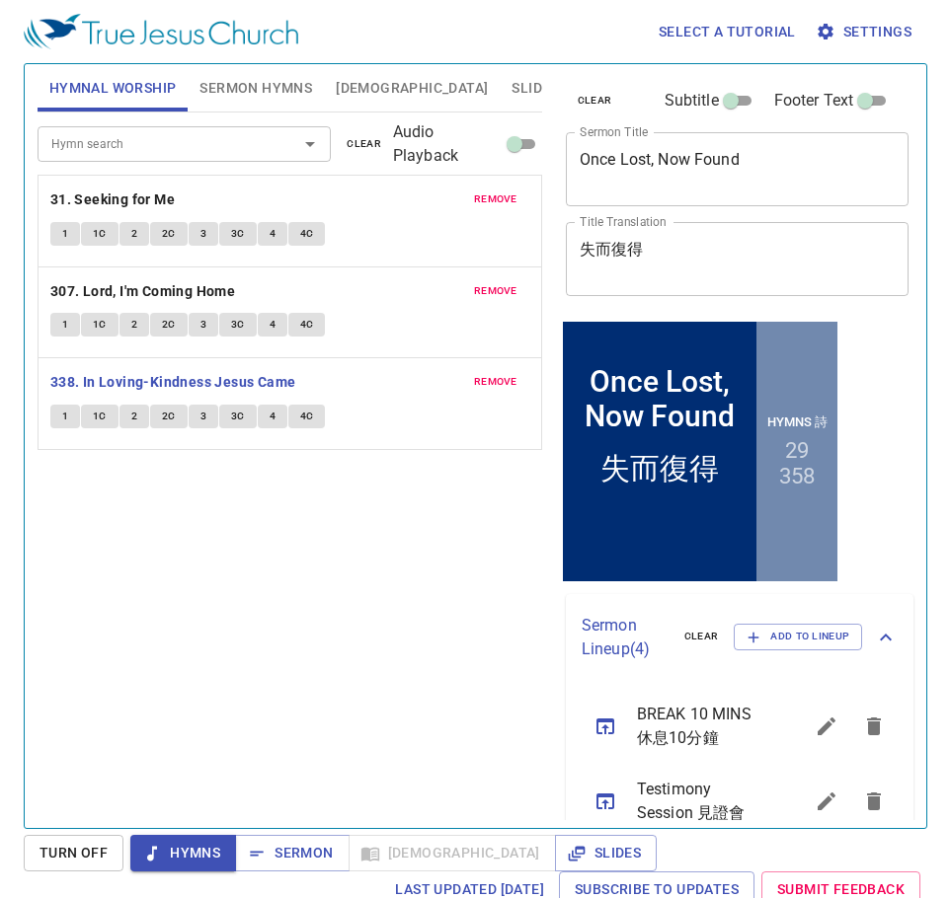
click at [58, 421] on button "1" at bounding box center [65, 417] width 30 height 24
click at [93, 417] on span "1C" at bounding box center [100, 417] width 14 height 18
click at [132, 414] on span "2" at bounding box center [134, 417] width 6 height 18
click at [167, 420] on span "2C" at bounding box center [169, 417] width 14 height 18
click at [196, 408] on button "3" at bounding box center [204, 417] width 30 height 24
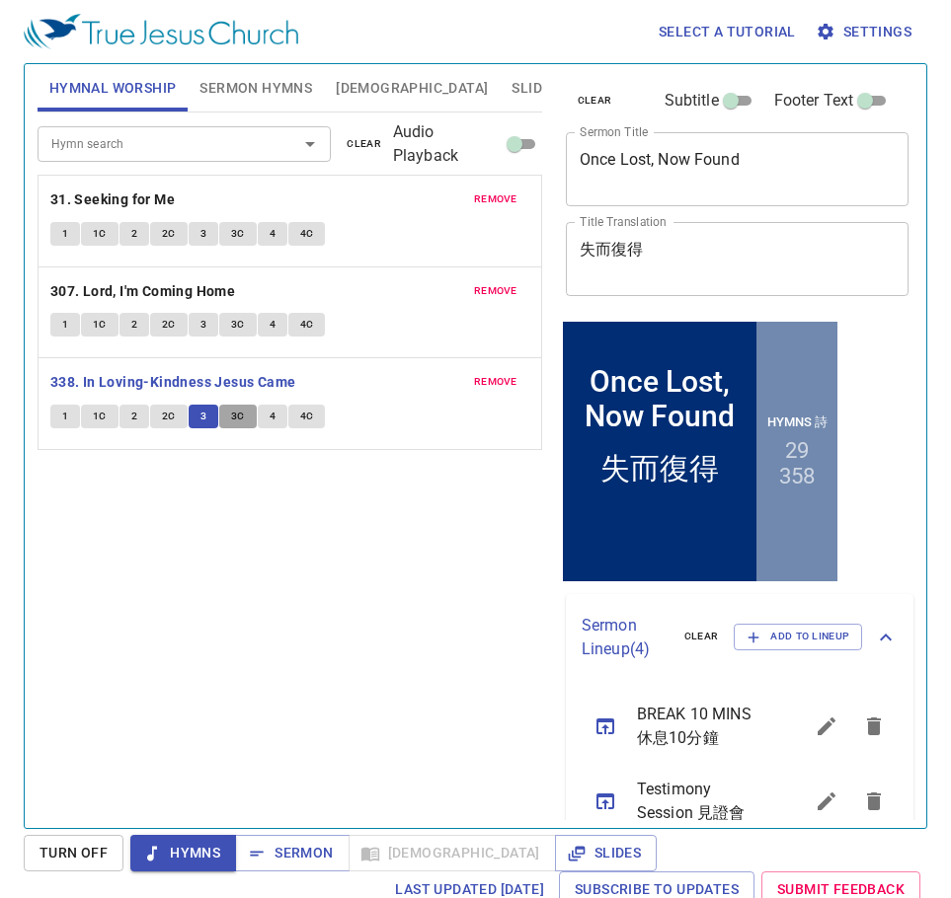
click at [233, 418] on span "3C" at bounding box center [238, 417] width 14 height 18
click at [269, 416] on span "4" at bounding box center [272, 417] width 6 height 18
click at [304, 416] on span "4C" at bounding box center [307, 417] width 14 height 18
click at [511, 93] on span "Slides" at bounding box center [534, 88] width 46 height 25
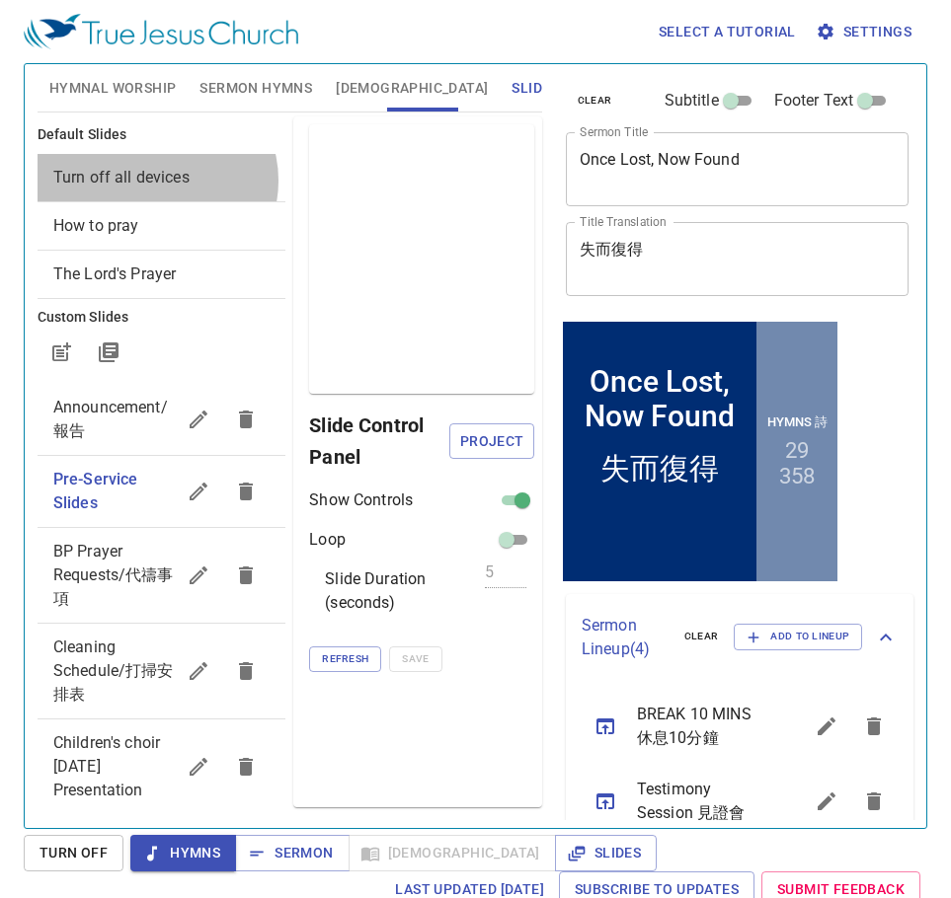
click at [156, 180] on span "Turn off all devices" at bounding box center [121, 177] width 136 height 19
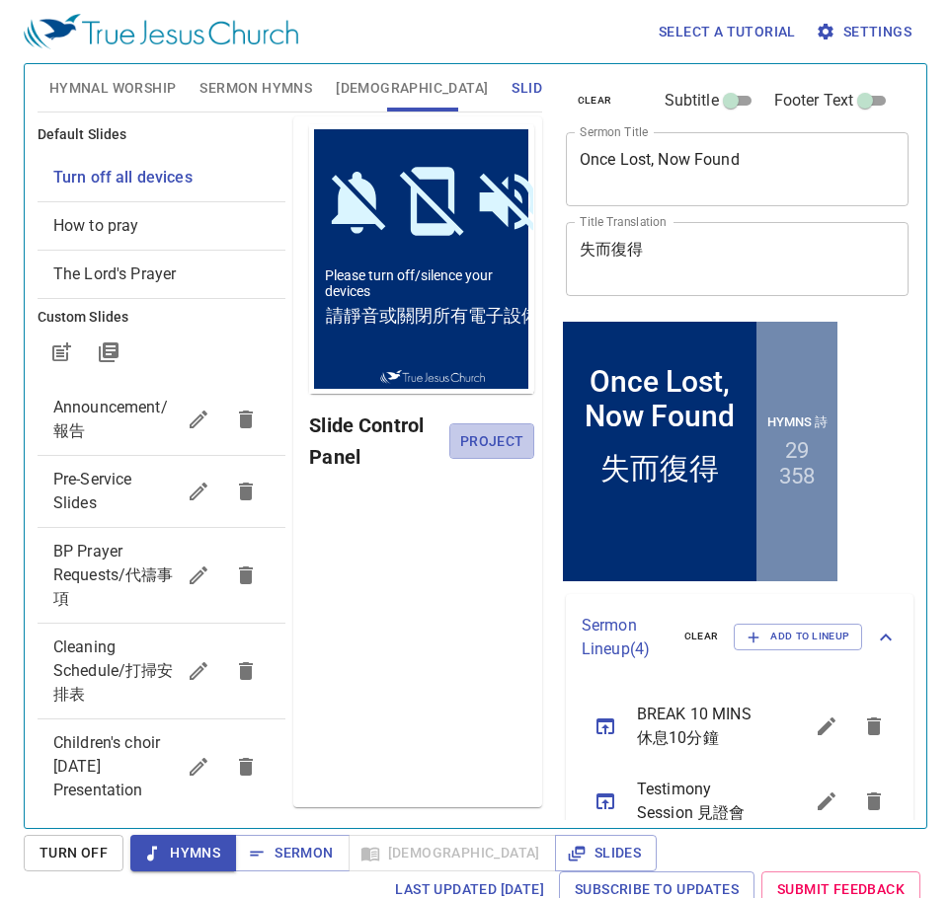
click at [484, 441] on span "Project" at bounding box center [491, 441] width 52 height 25
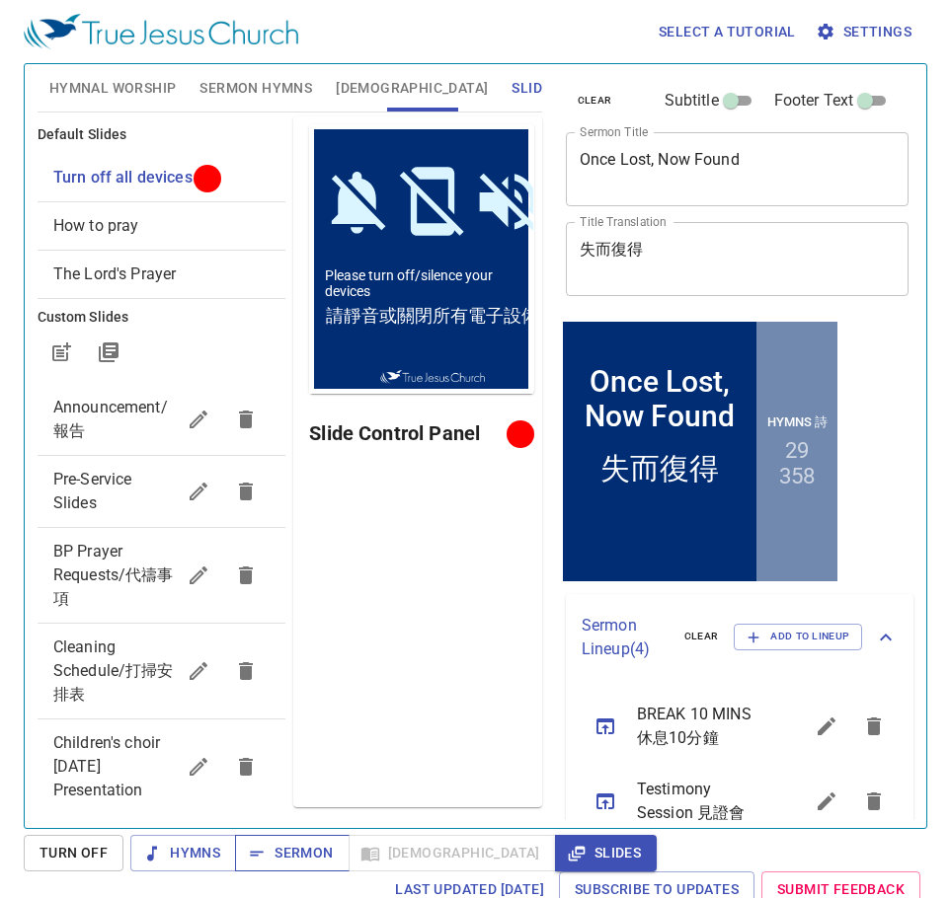
click at [311, 866] on button "Sermon" at bounding box center [292, 853] width 114 height 37
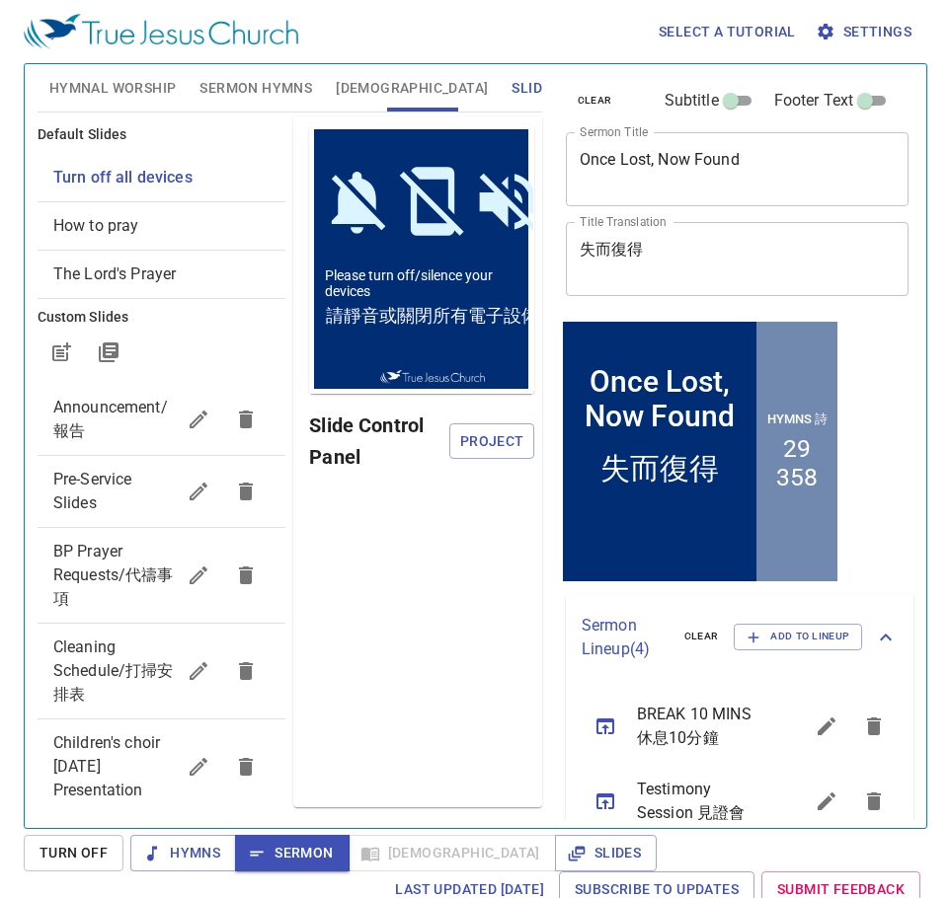
click at [245, 76] on span "Sermon Hymns" at bounding box center [255, 88] width 113 height 25
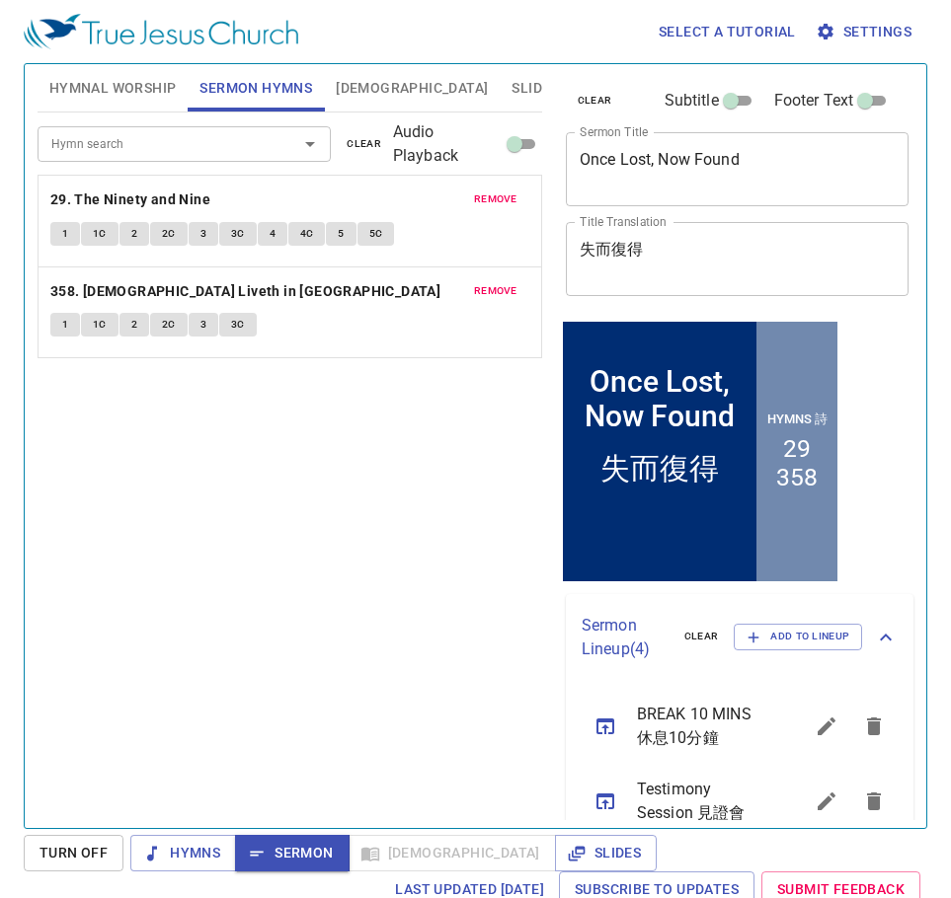
click at [65, 233] on span "1" at bounding box center [65, 234] width 6 height 18
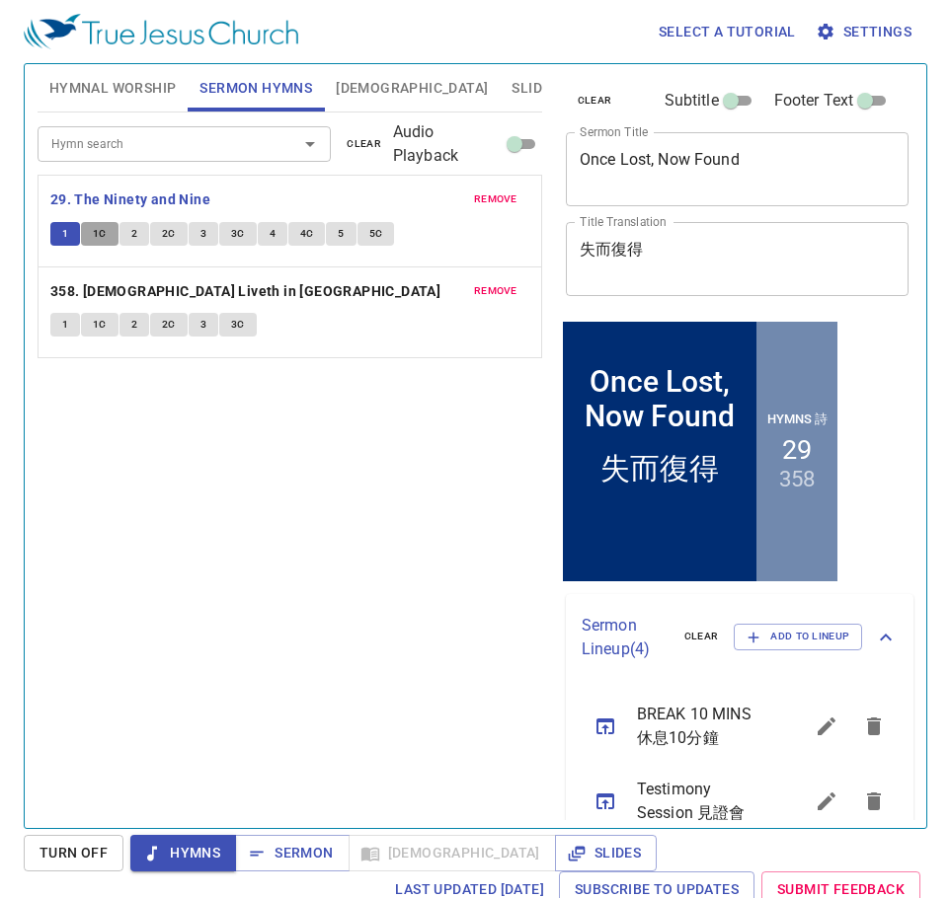
click at [98, 242] on span "1C" at bounding box center [100, 234] width 14 height 18
click at [131, 233] on span "2" at bounding box center [134, 234] width 6 height 18
click at [162, 232] on span "2C" at bounding box center [169, 234] width 14 height 18
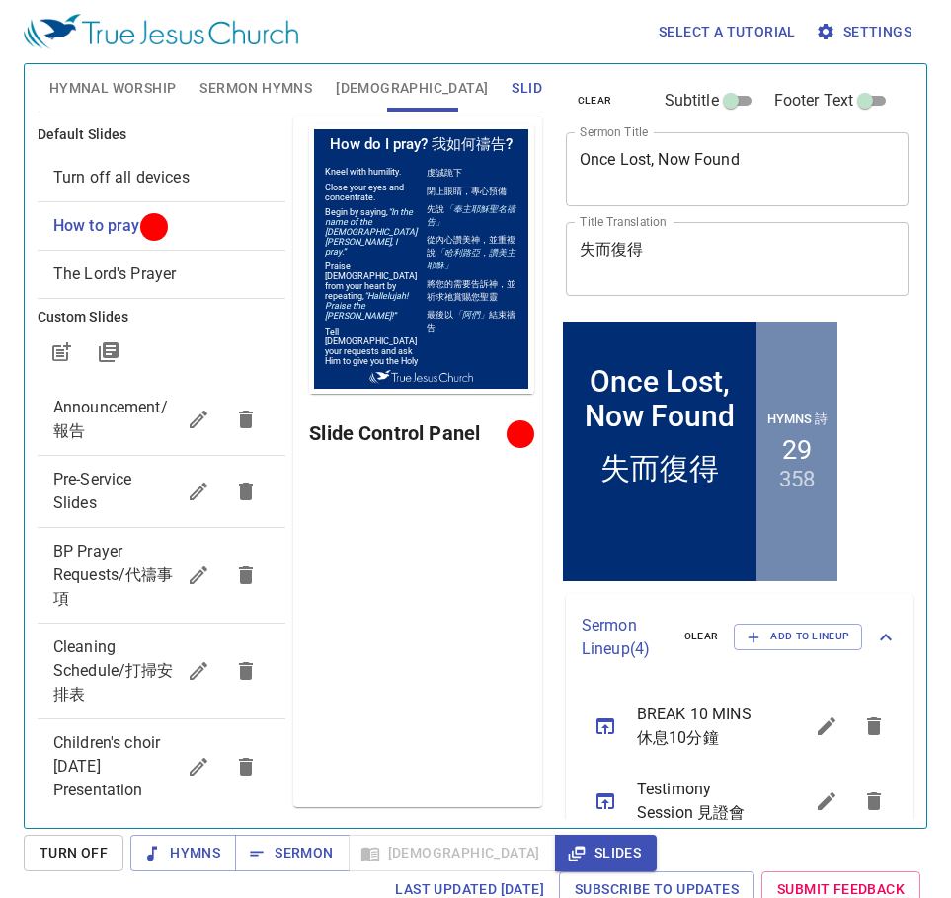
click at [468, 671] on div "Preview Only Slide Control Panel" at bounding box center [417, 461] width 248 height 691
click at [482, 643] on div "Preview Only Slide Control Panel" at bounding box center [417, 461] width 248 height 691
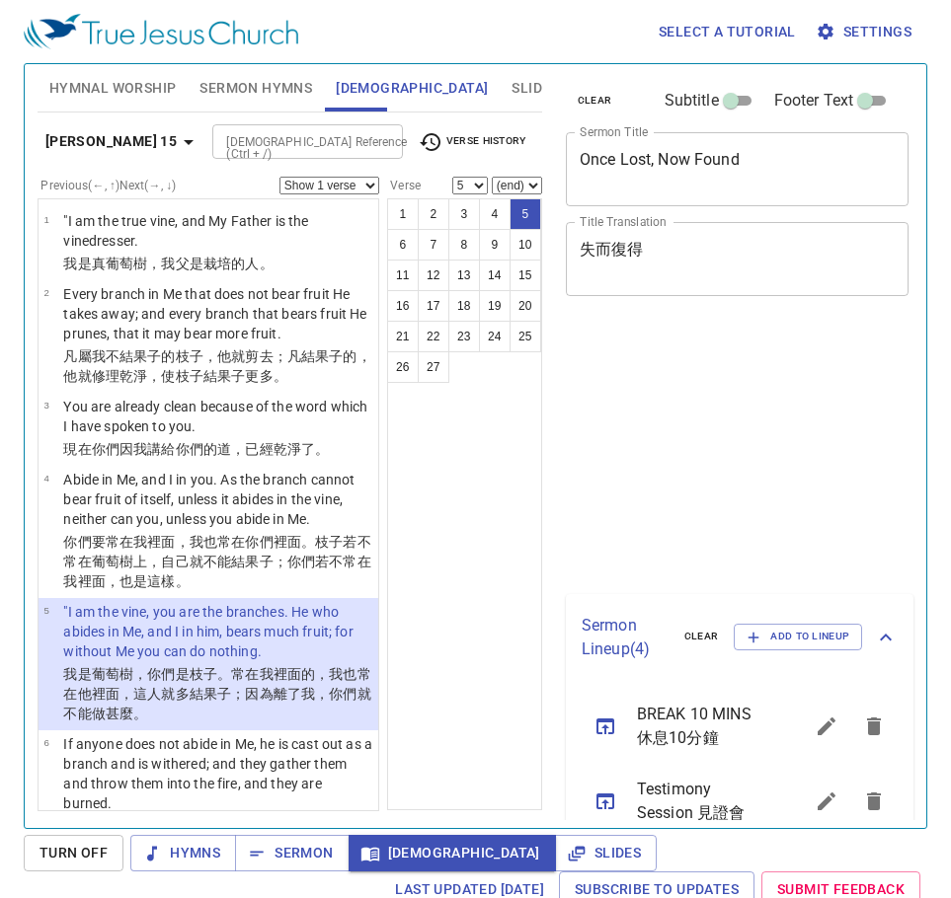
select select "5"
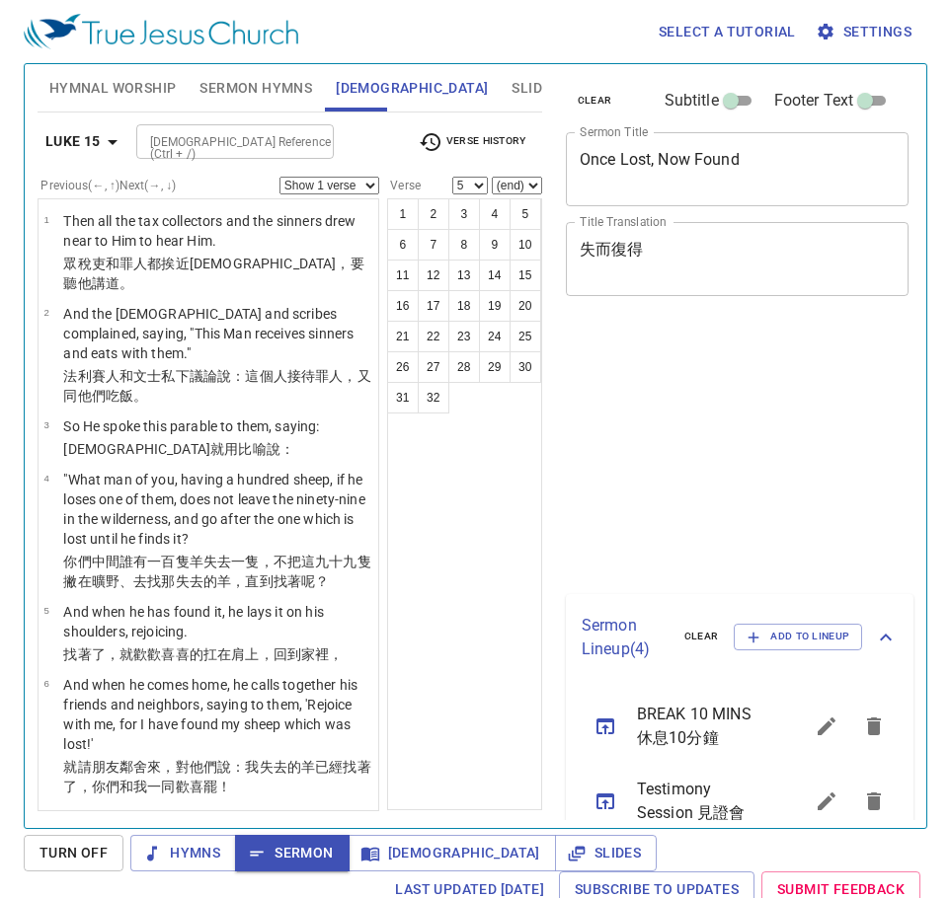
select select "5"
select select "11"
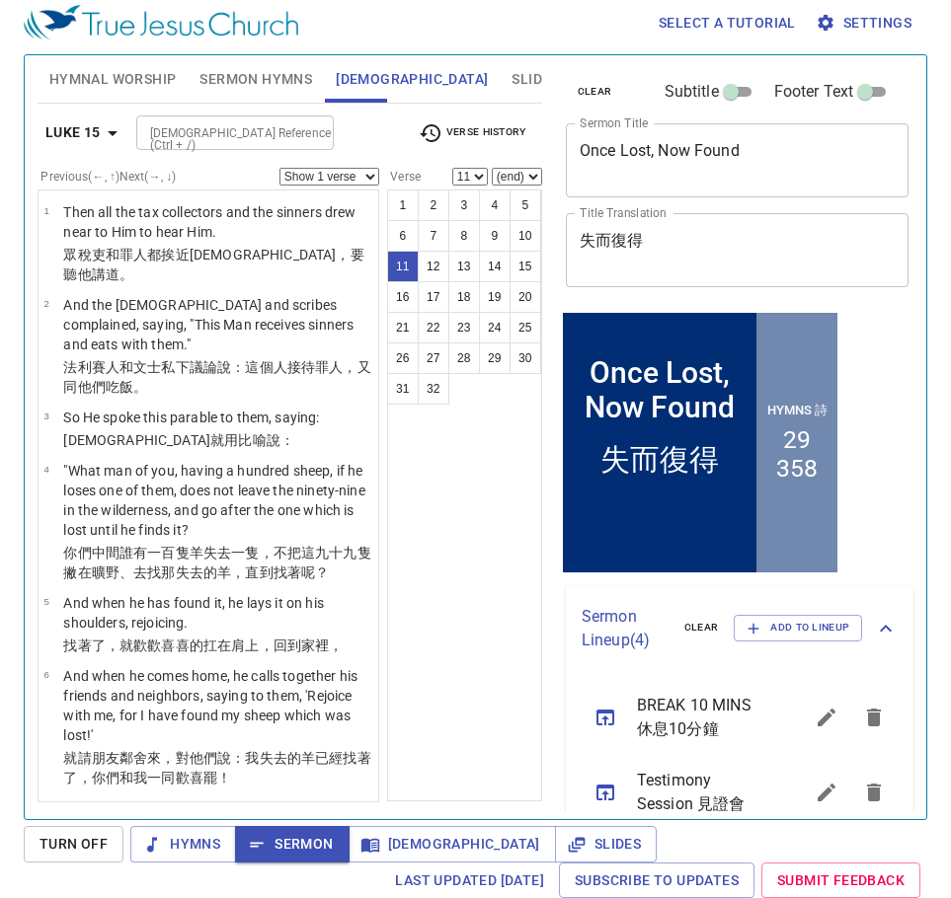
scroll to position [691, 0]
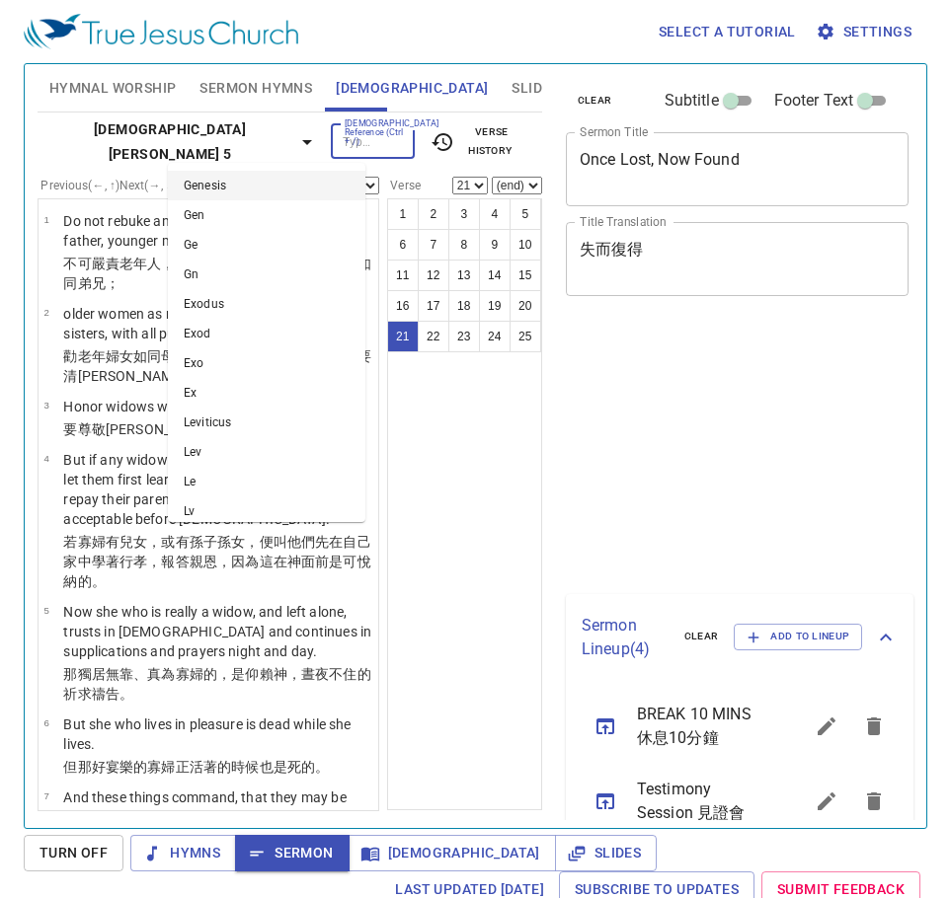
select select "21"
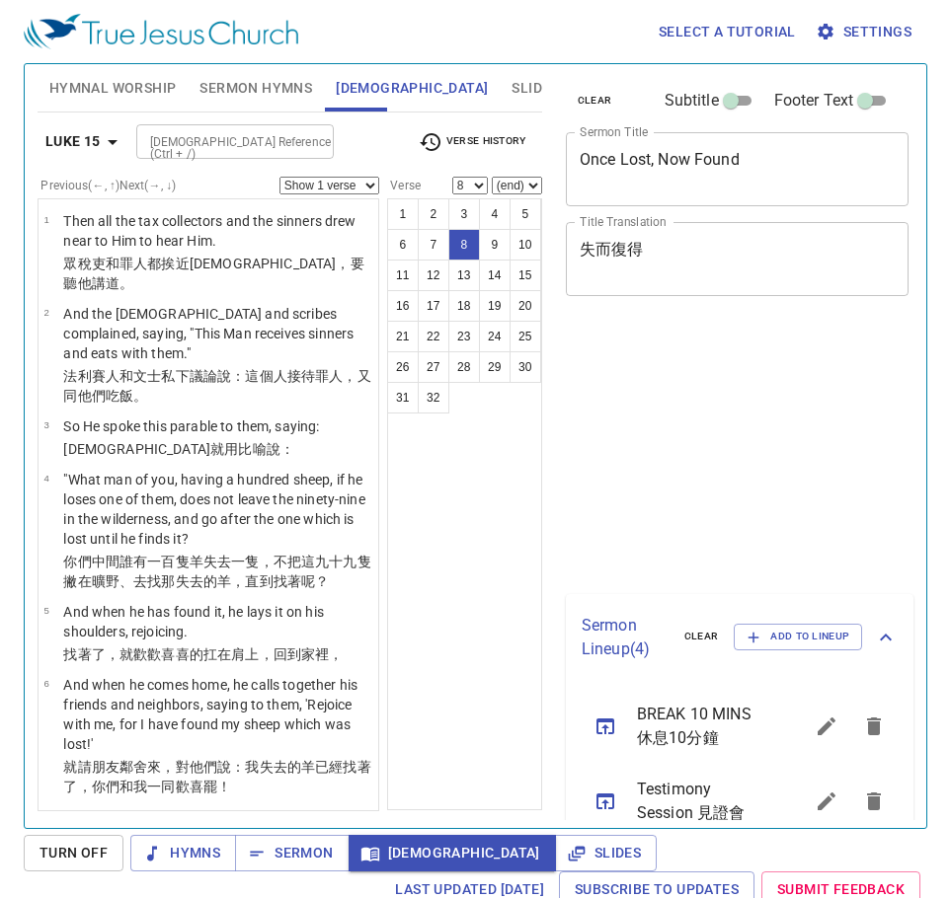
select select "8"
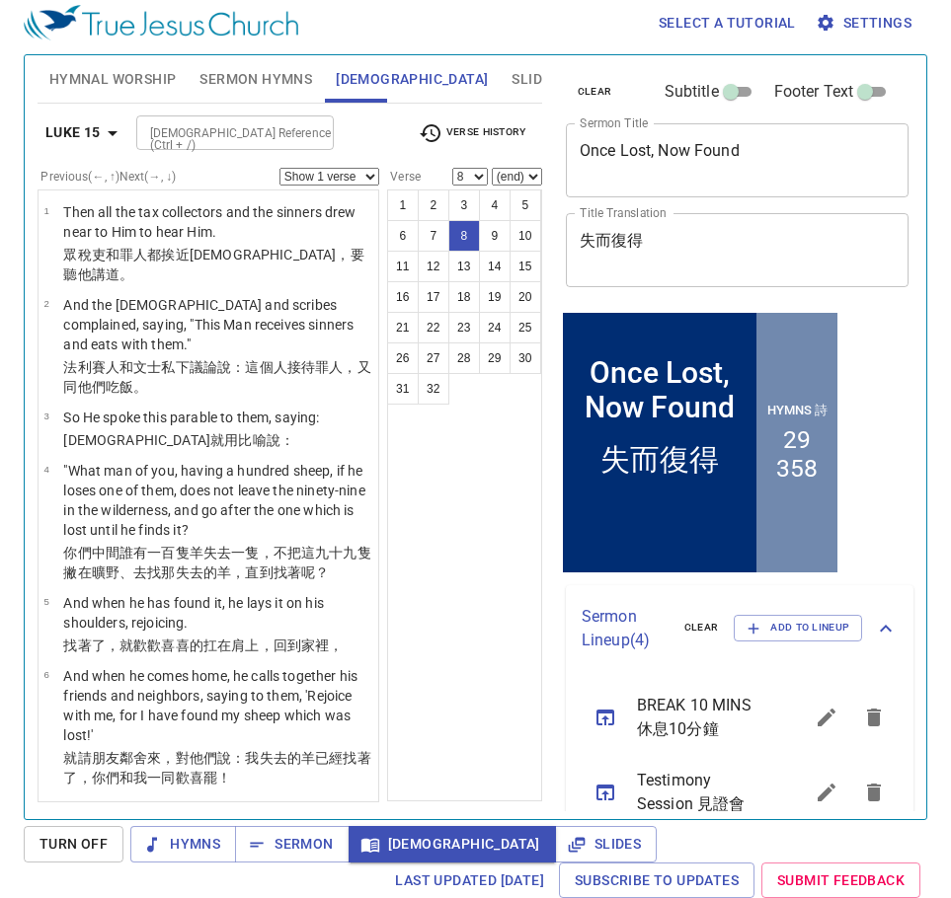
scroll to position [395, 0]
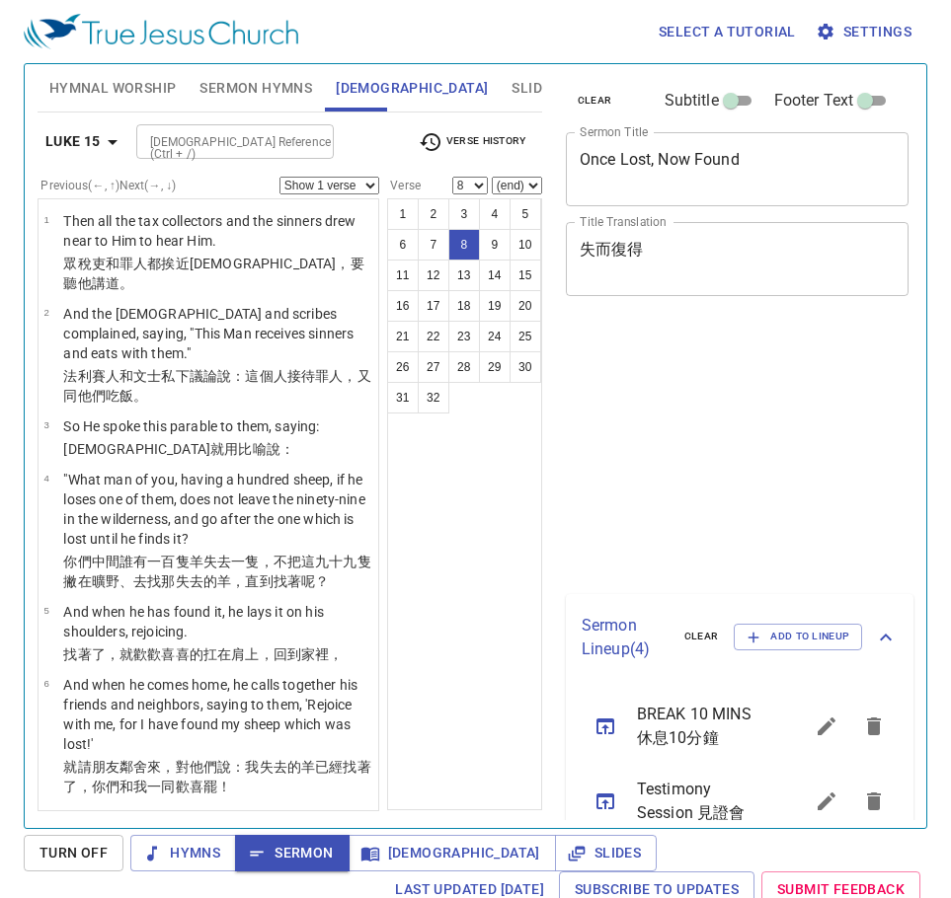
select select "8"
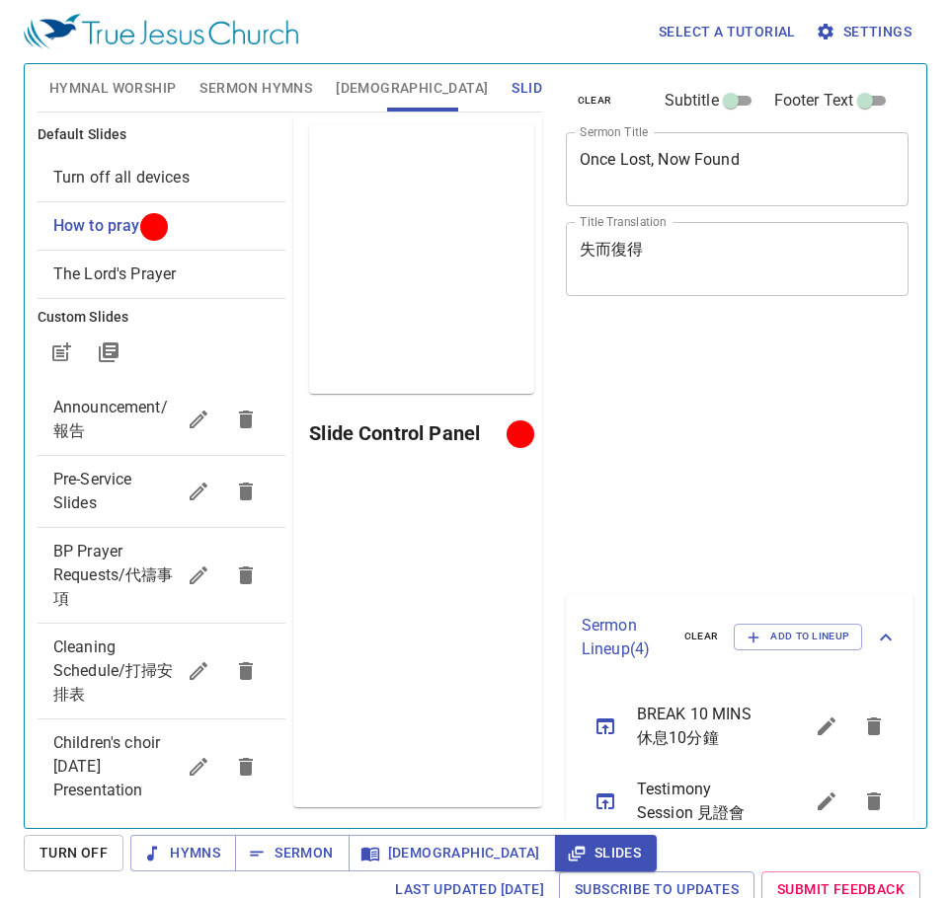
scroll to position [9, 0]
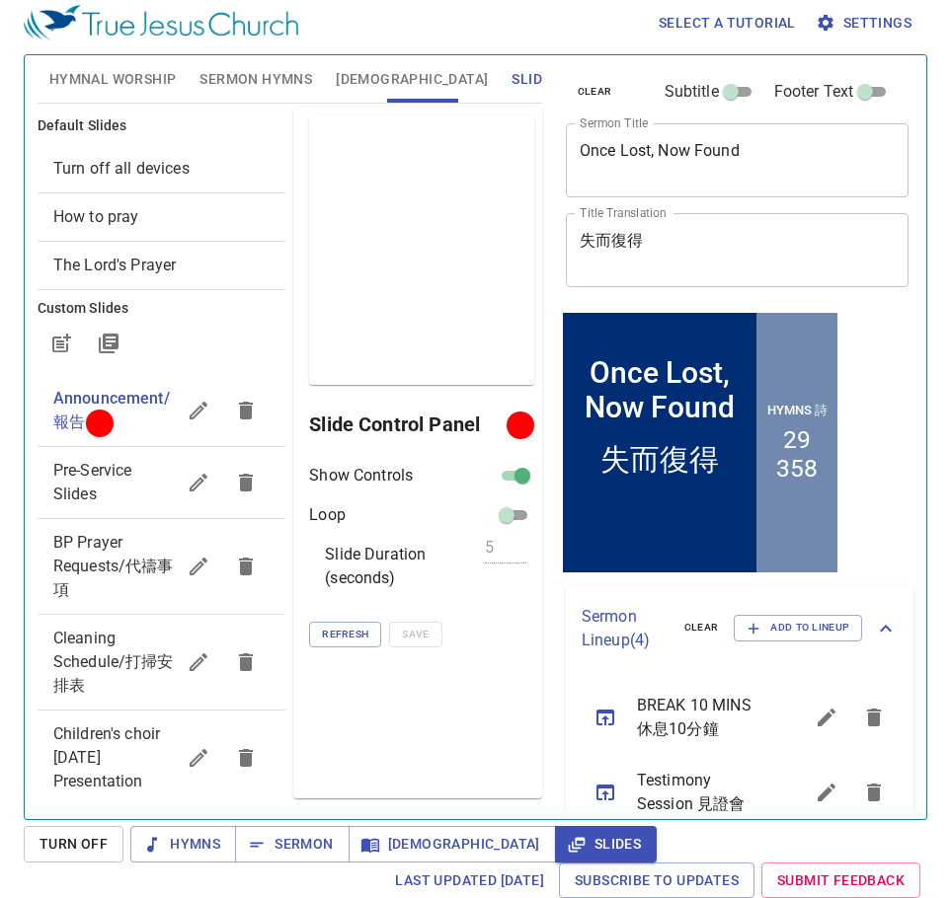
scroll to position [9, 0]
